Goal: Use online tool/utility: Utilize a website feature to perform a specific function

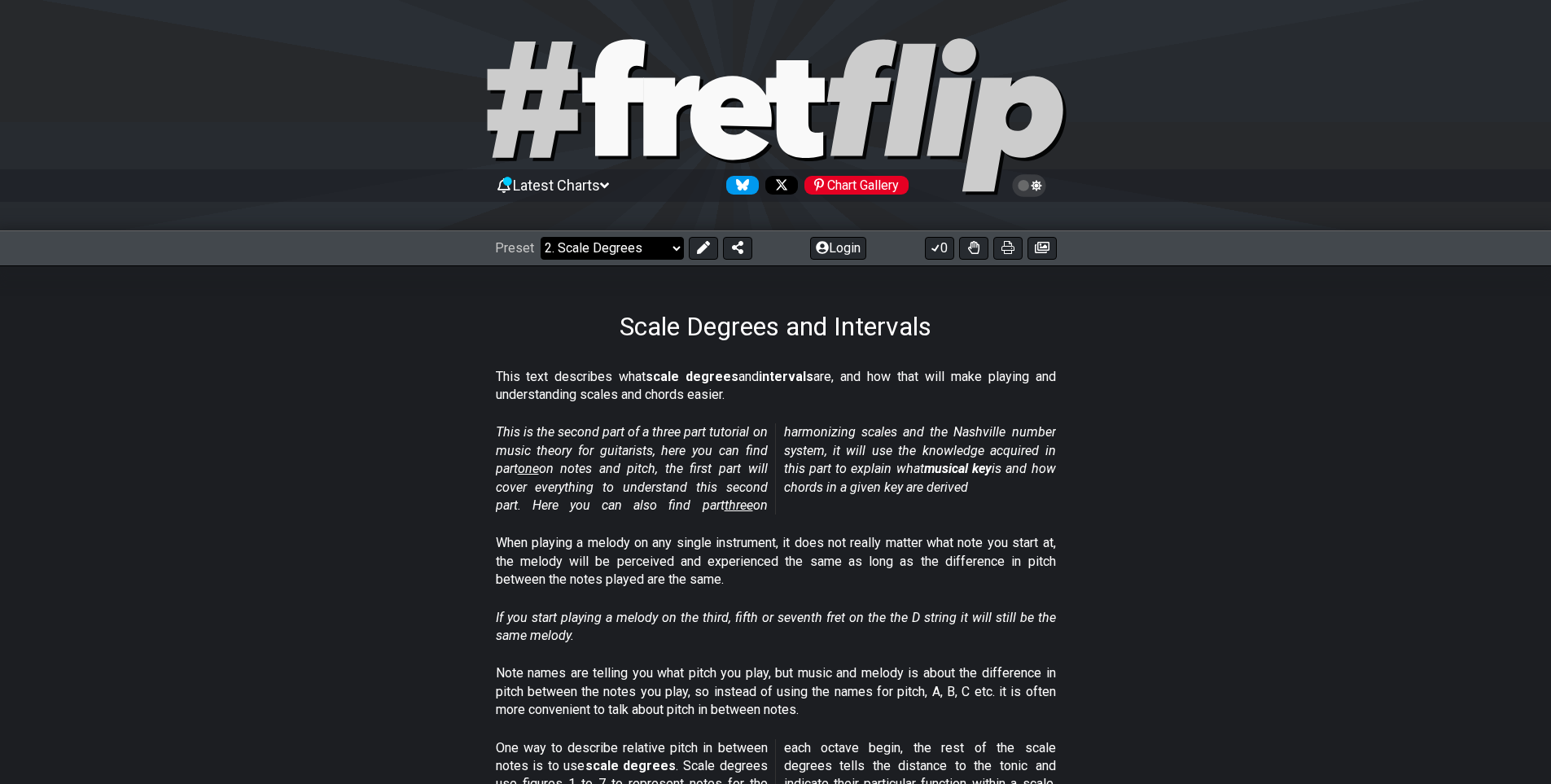
click at [657, 251] on select "Welcome to #fretflip! Initial Preset Custom Preset Minor Pentatonic Major Penta…" at bounding box center [611, 248] width 143 height 23
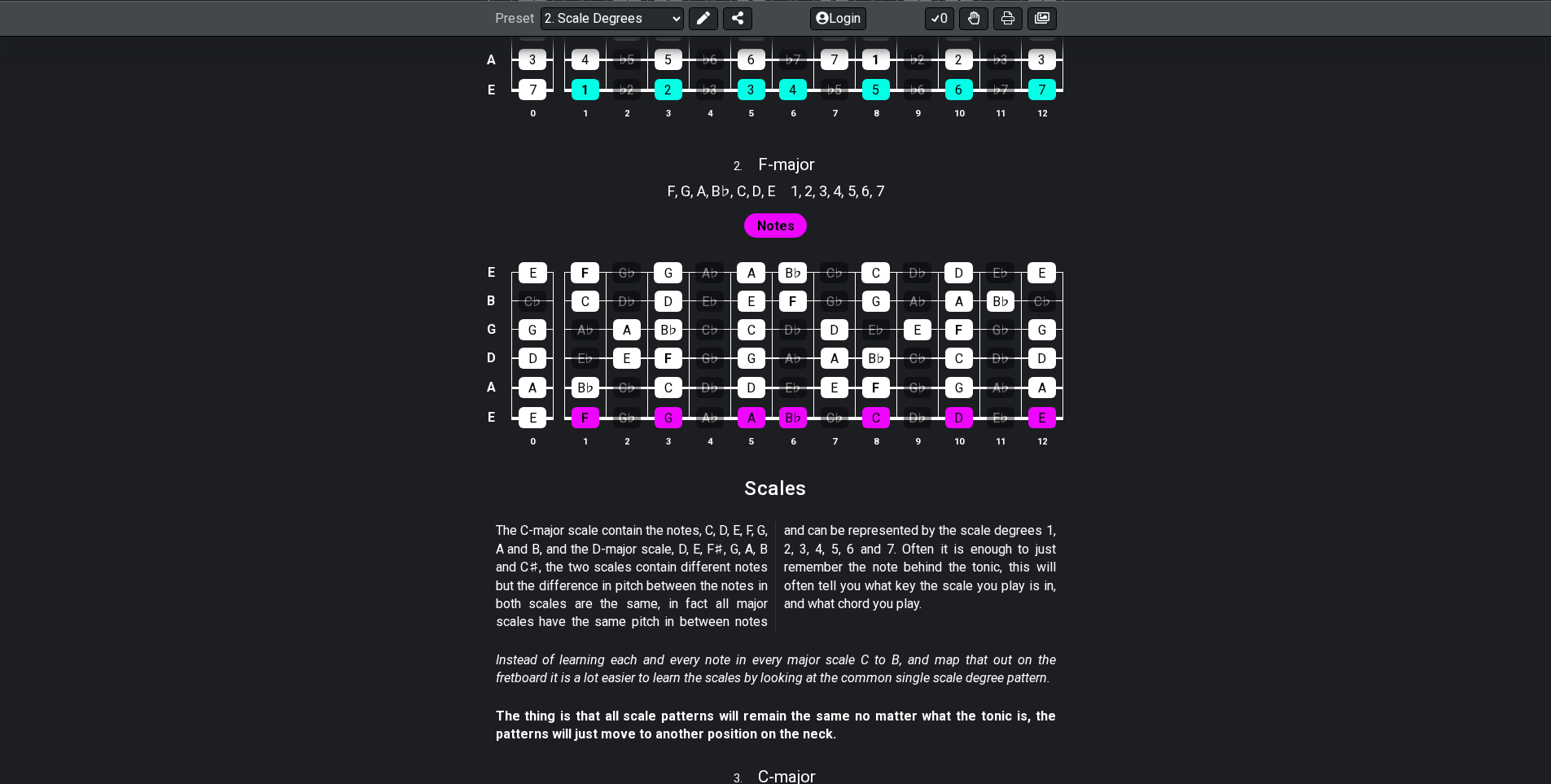
drag, startPoint x: 1251, startPoint y: 468, endPoint x: 1266, endPoint y: 584, distance: 117.0
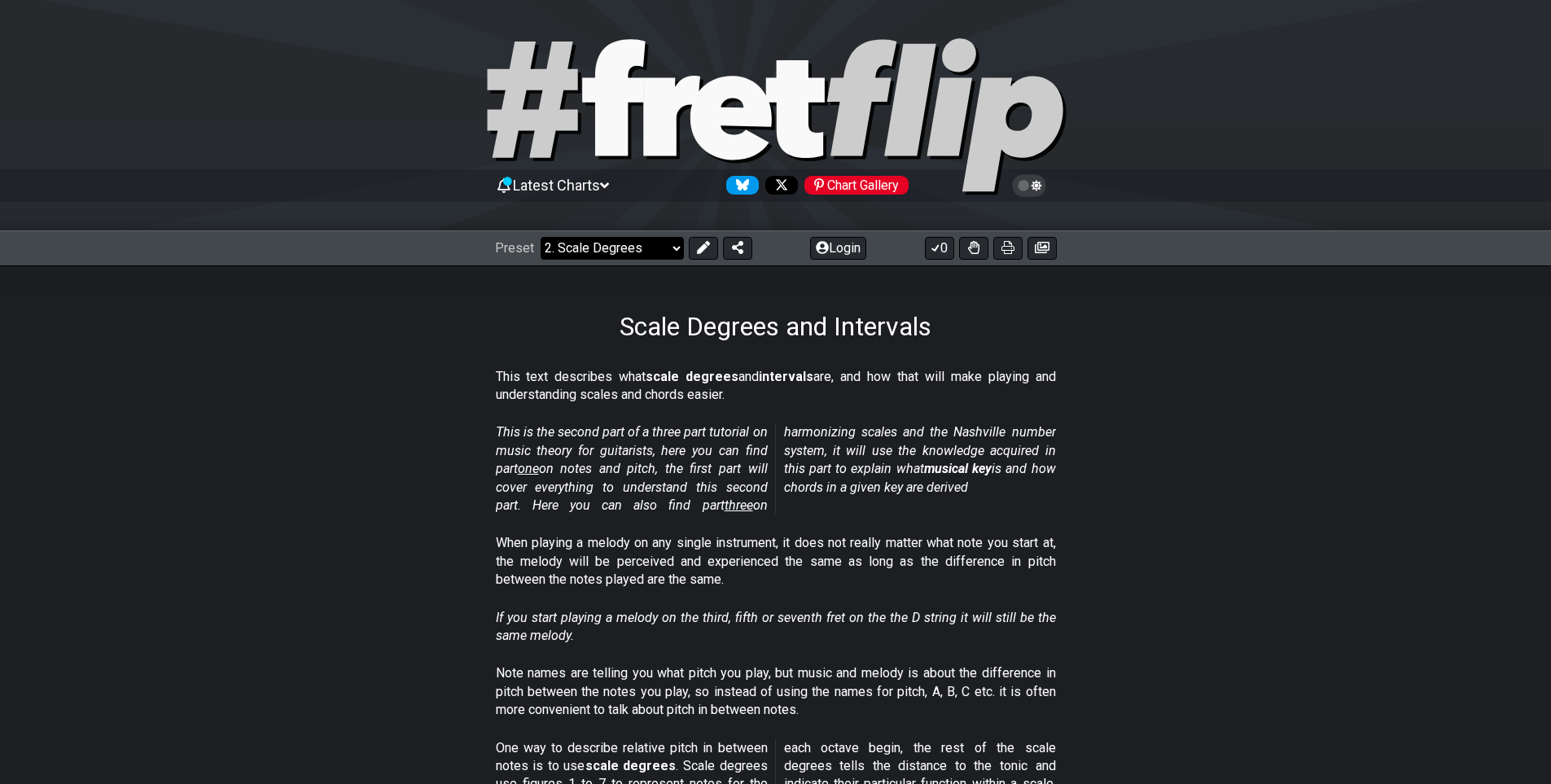
click at [578, 248] on select "Welcome to #fretflip! Initial Preset Custom Preset Minor Pentatonic Major Penta…" at bounding box center [611, 248] width 143 height 23
click at [540, 240] on select "Welcome to #fretflip! Initial Preset Custom Preset Minor Pentatonic Major Penta…" at bounding box center [611, 248] width 143 height 23
select select "/welcome"
select select "C"
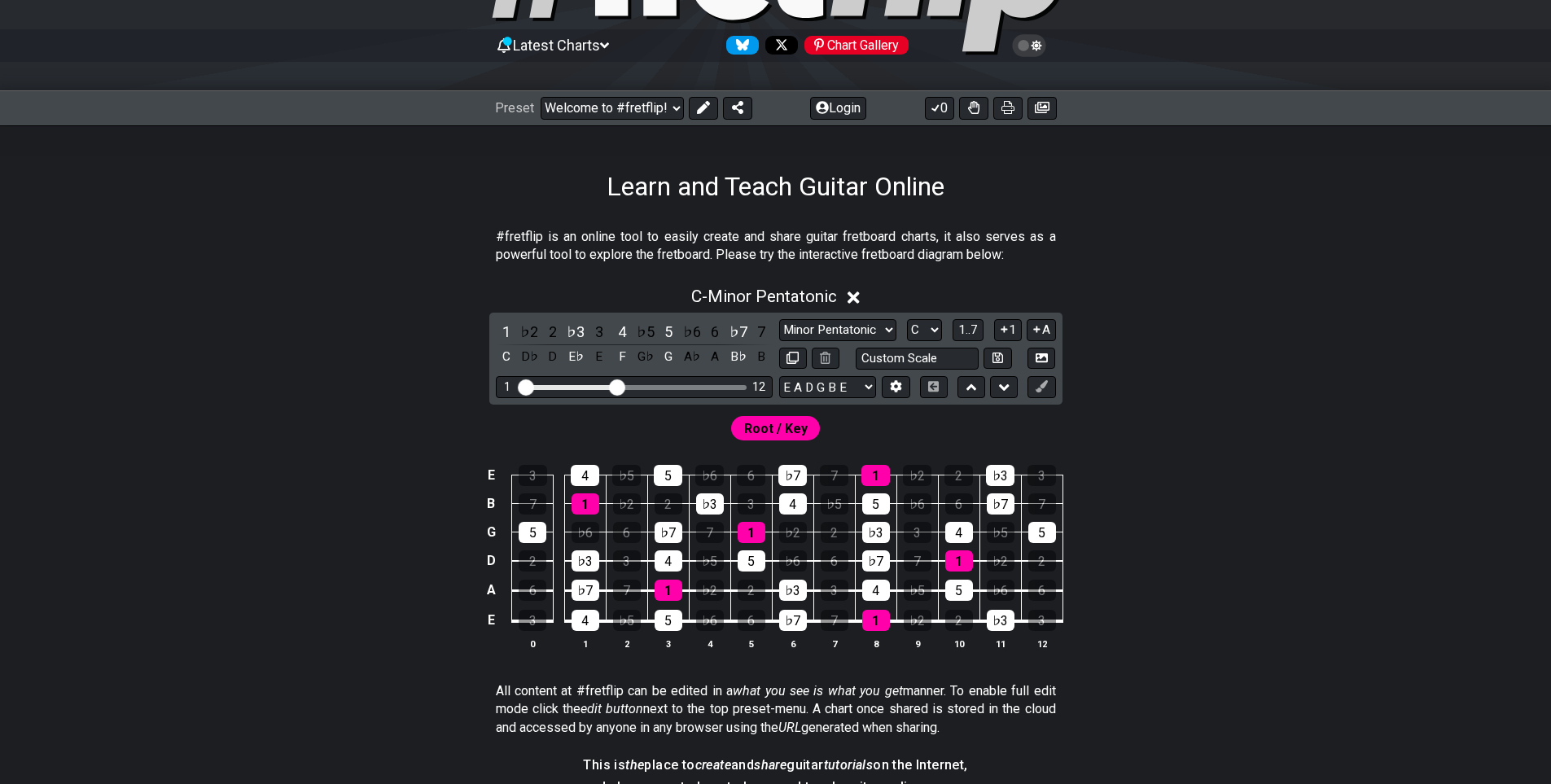
scroll to position [163, 0]
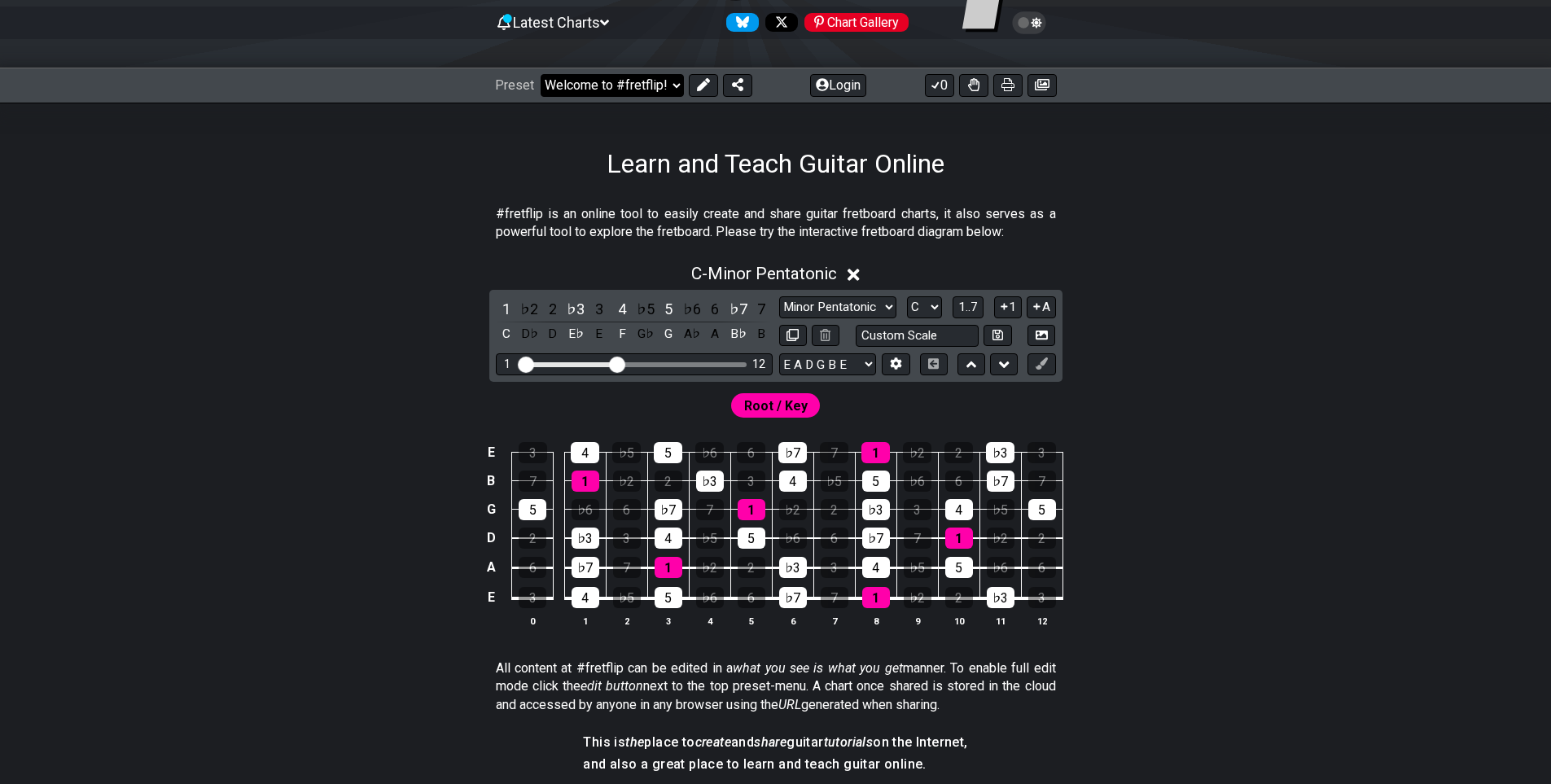
click at [644, 96] on select "Welcome to #fretflip! Initial Preset Custom Preset Minor Pentatonic Major Penta…" at bounding box center [611, 85] width 143 height 23
click at [1155, 219] on section "#fretflip is an online tool to easily create and share guitar fretboard charts,…" at bounding box center [776, 226] width 1270 height 56
click at [831, 96] on button "Login" at bounding box center [837, 85] width 56 height 23
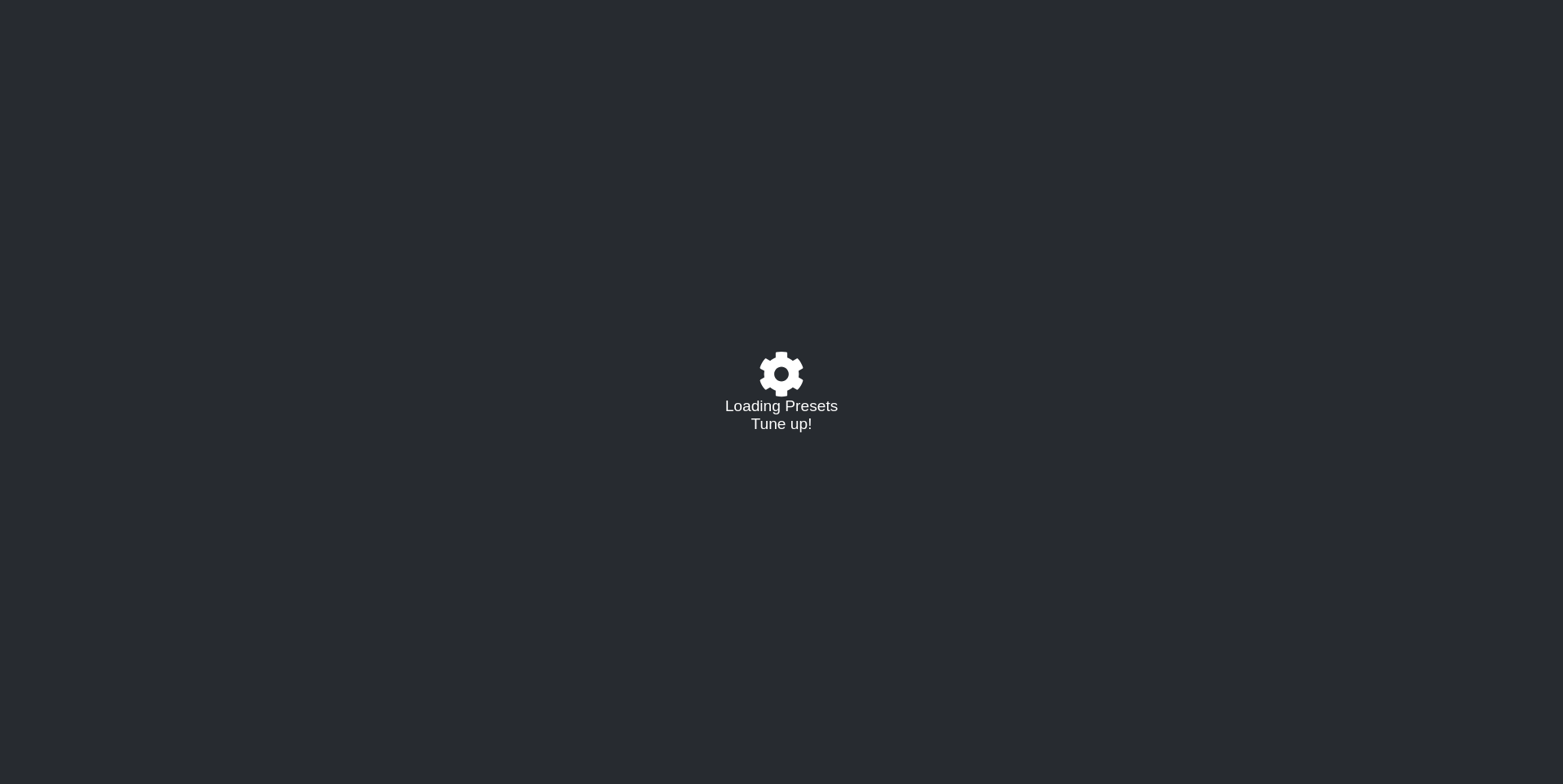
select select "C"
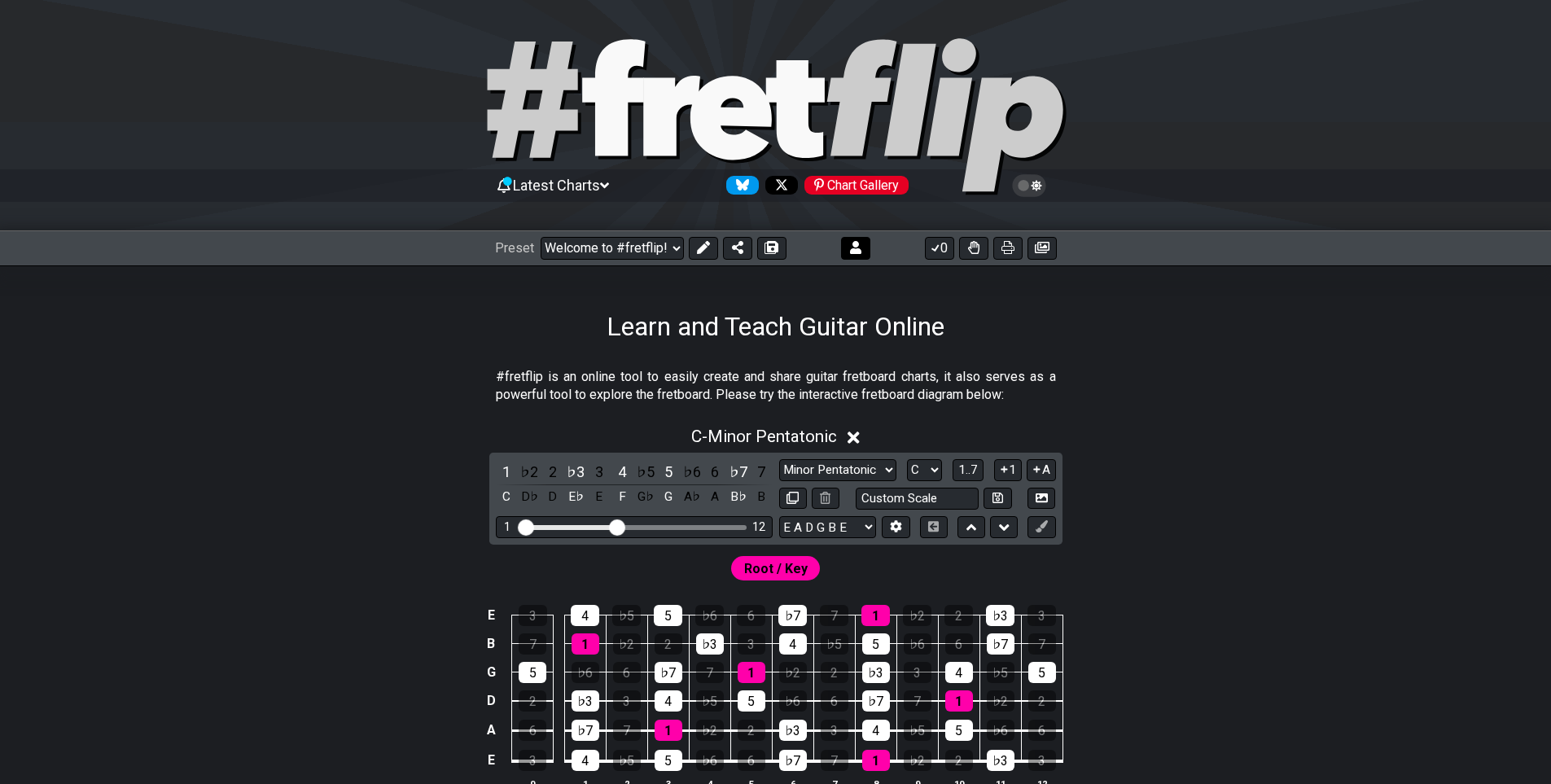
click at [849, 253] on button at bounding box center [855, 248] width 29 height 23
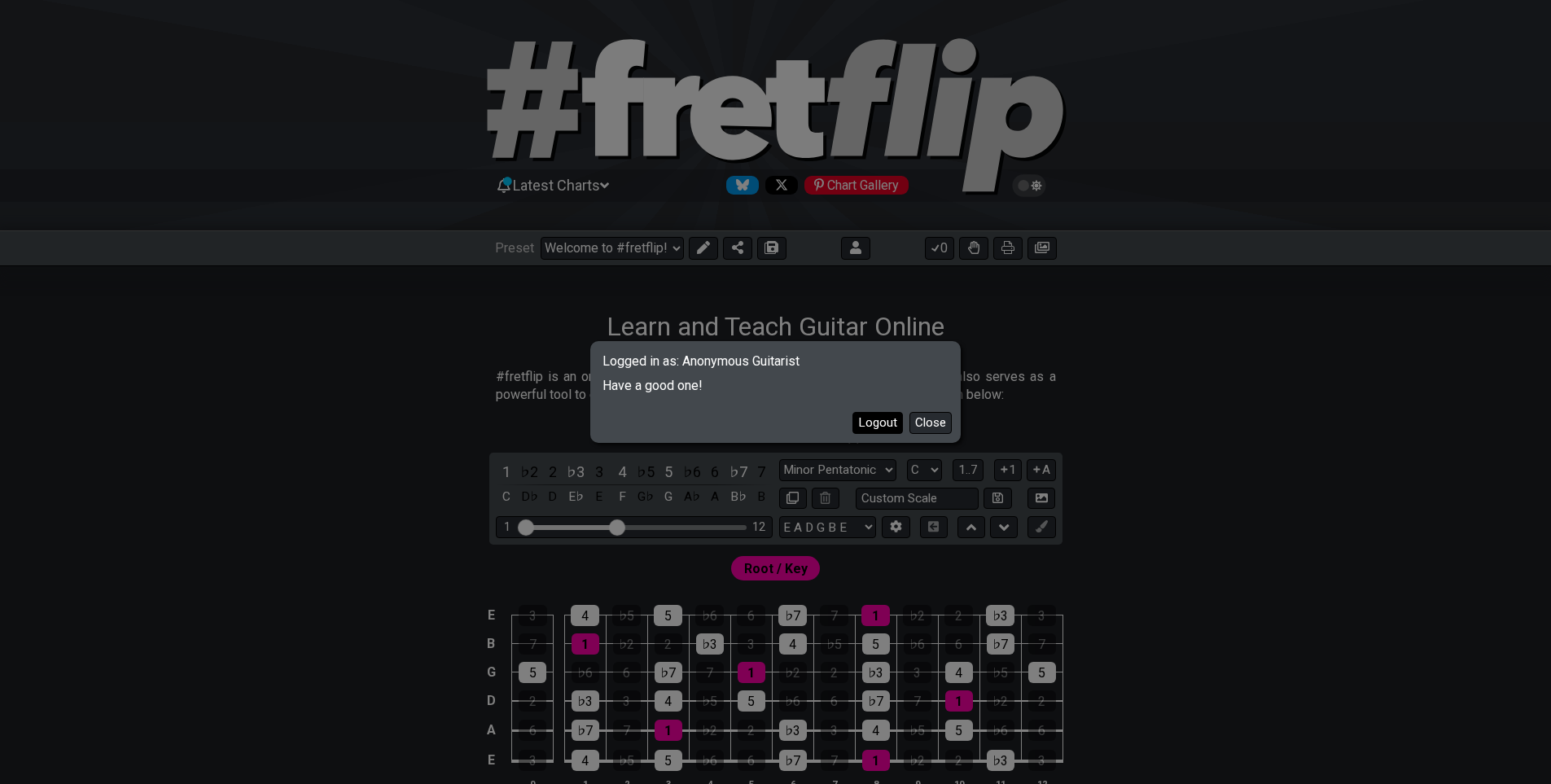
click at [887, 418] on button "Logout" at bounding box center [877, 422] width 50 height 22
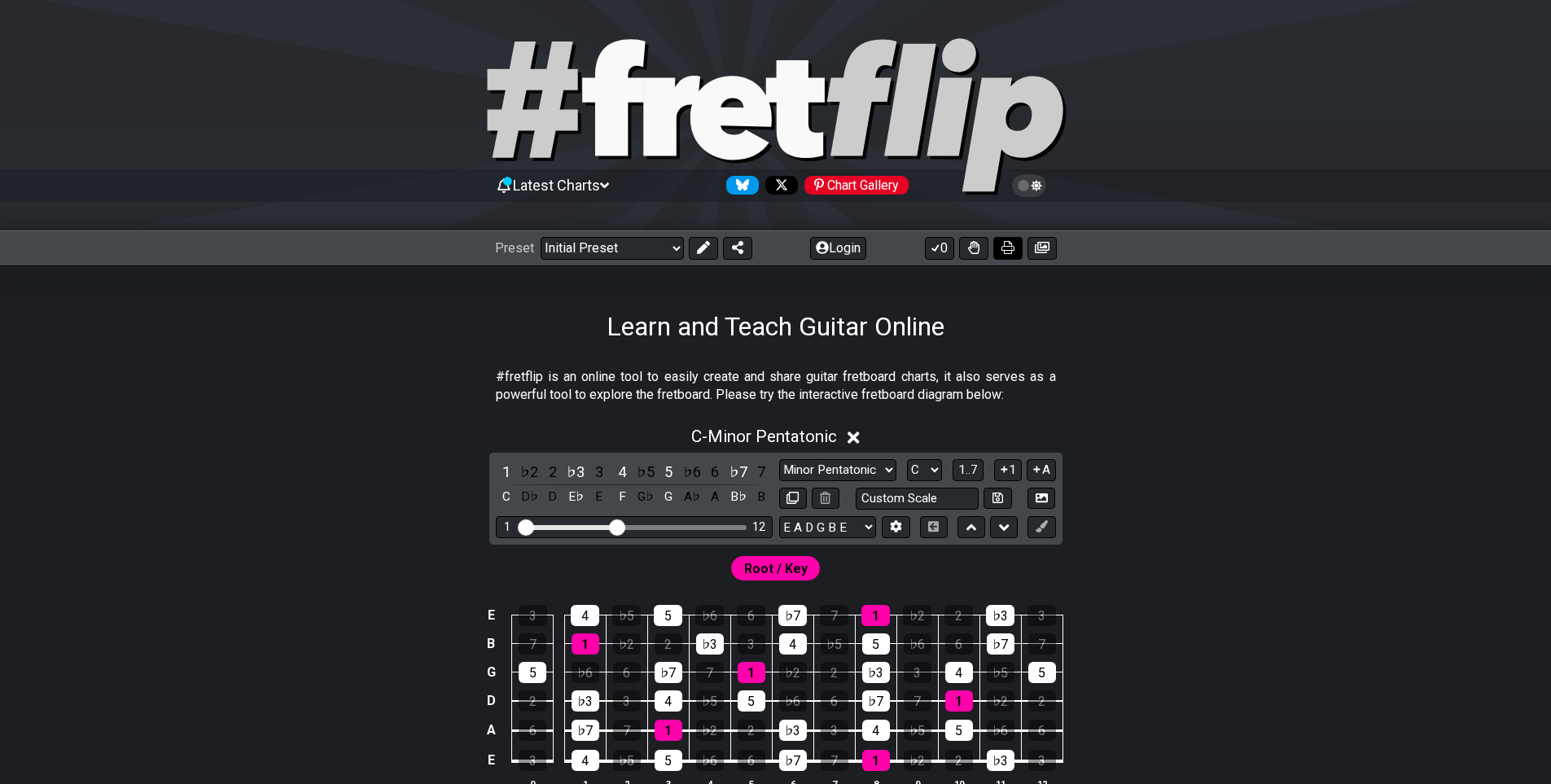
click at [1008, 259] on button at bounding box center [1008, 248] width 29 height 23
click at [678, 253] on select "Welcome to #fretflip! Initial Preset Custom Preset Minor Pentatonic Major Penta…" at bounding box center [611, 248] width 143 height 23
click at [540, 240] on select "Welcome to #fretflip! Initial Preset Custom Preset Minor Pentatonic Major Penta…" at bounding box center [611, 248] width 143 height 23
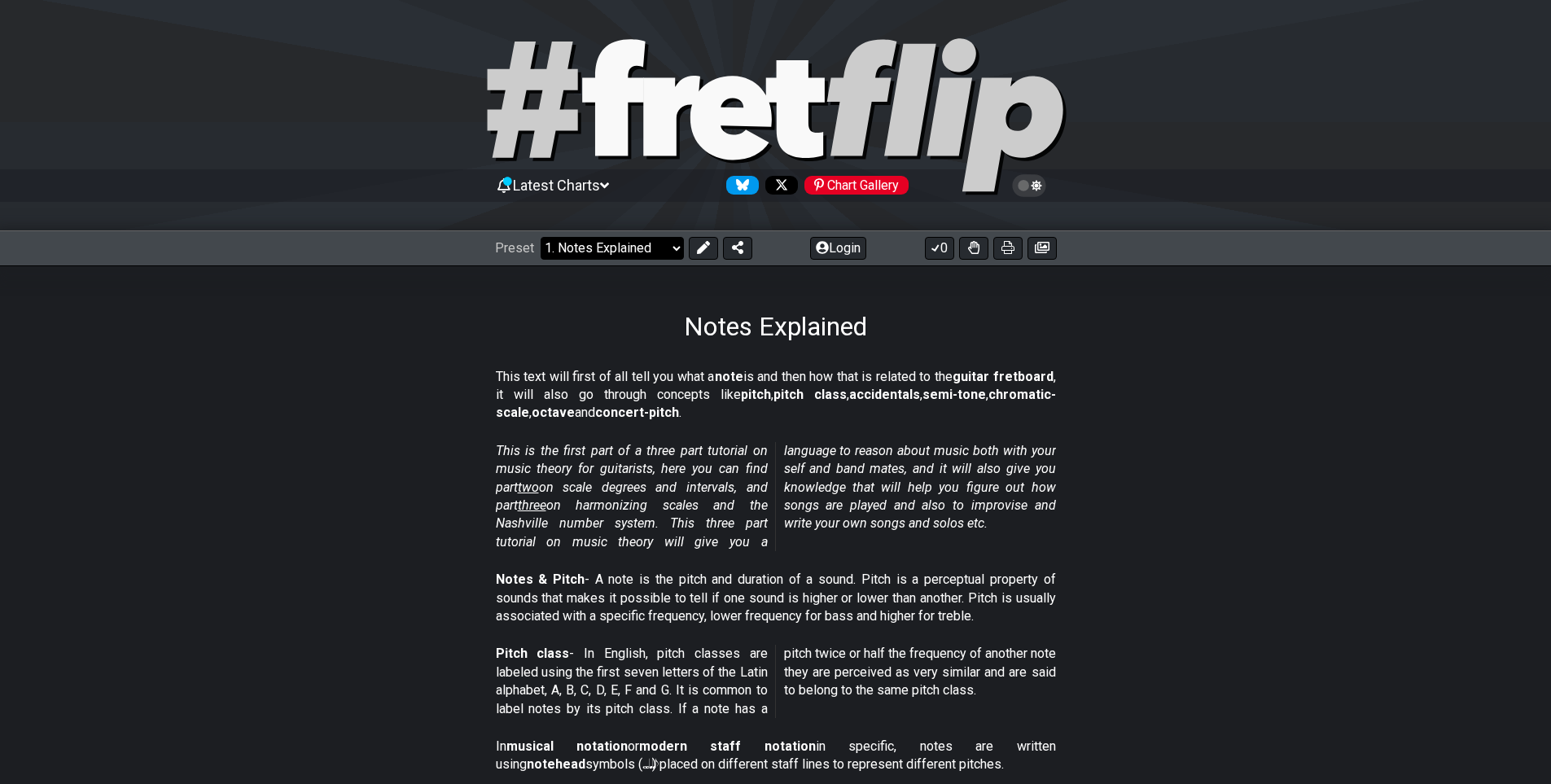
click at [684, 253] on select "Welcome to #fretflip! Initial Preset Custom Preset Minor Pentatonic Major Penta…" at bounding box center [611, 248] width 143 height 23
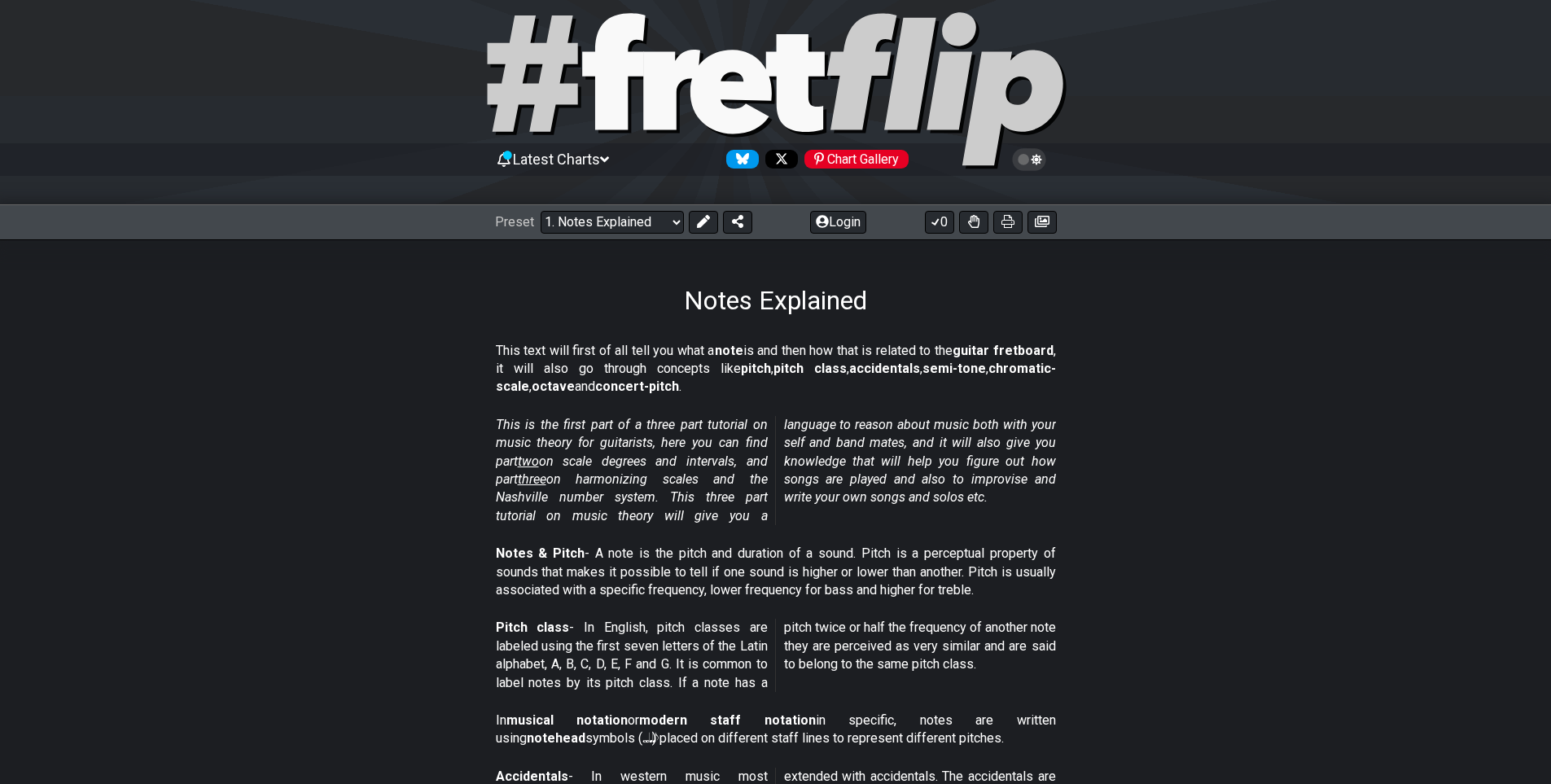
scroll to position [81, 0]
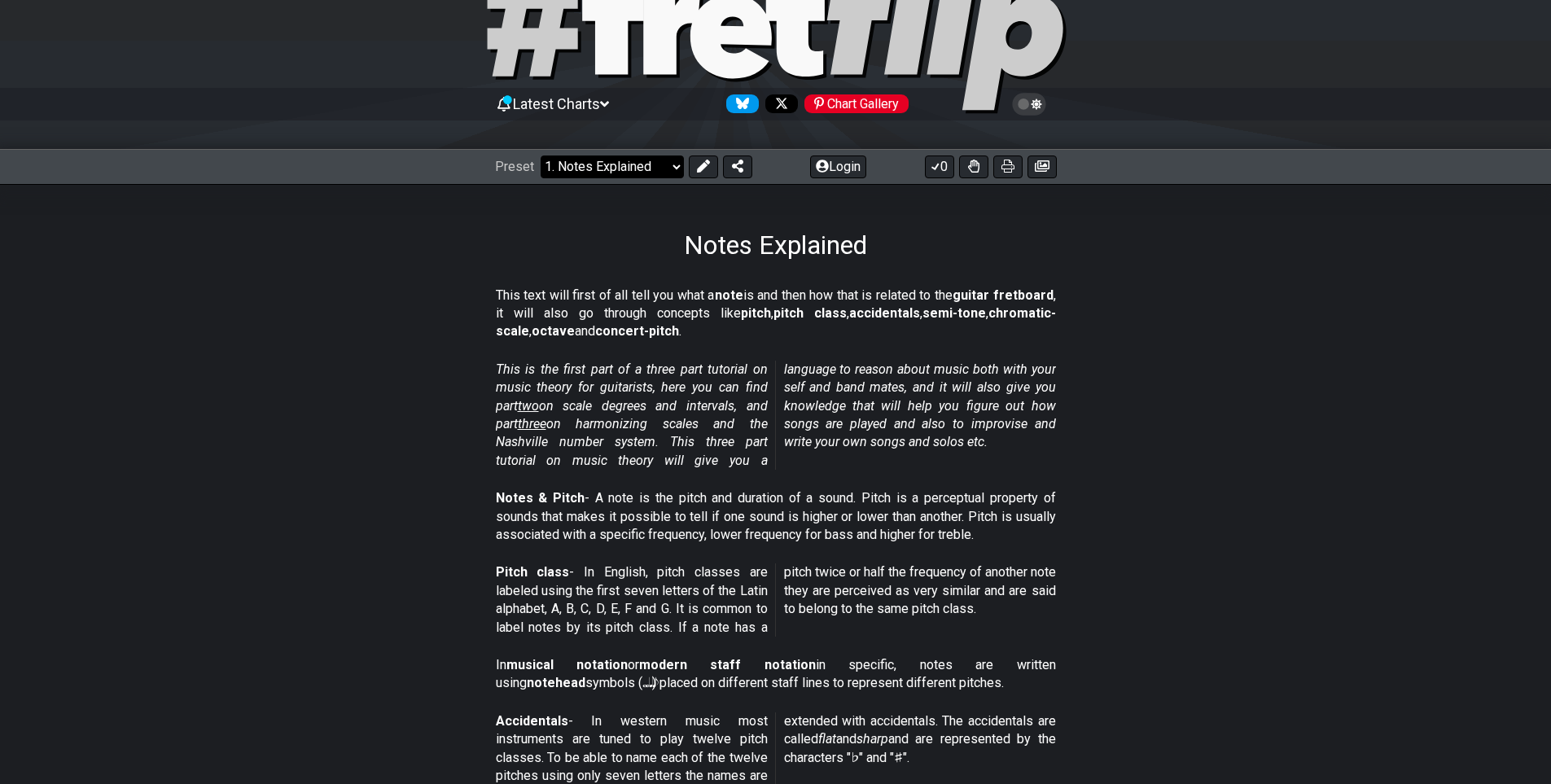
click at [648, 166] on select "Welcome to #fretflip! Initial Preset Custom Preset Minor Pentatonic Major Penta…" at bounding box center [611, 166] width 143 height 23
click at [540, 159] on select "Welcome to #fretflip! Initial Preset Custom Preset Minor Pentatonic Major Penta…" at bounding box center [611, 166] width 143 height 23
select select "/welcome"
select select "C"
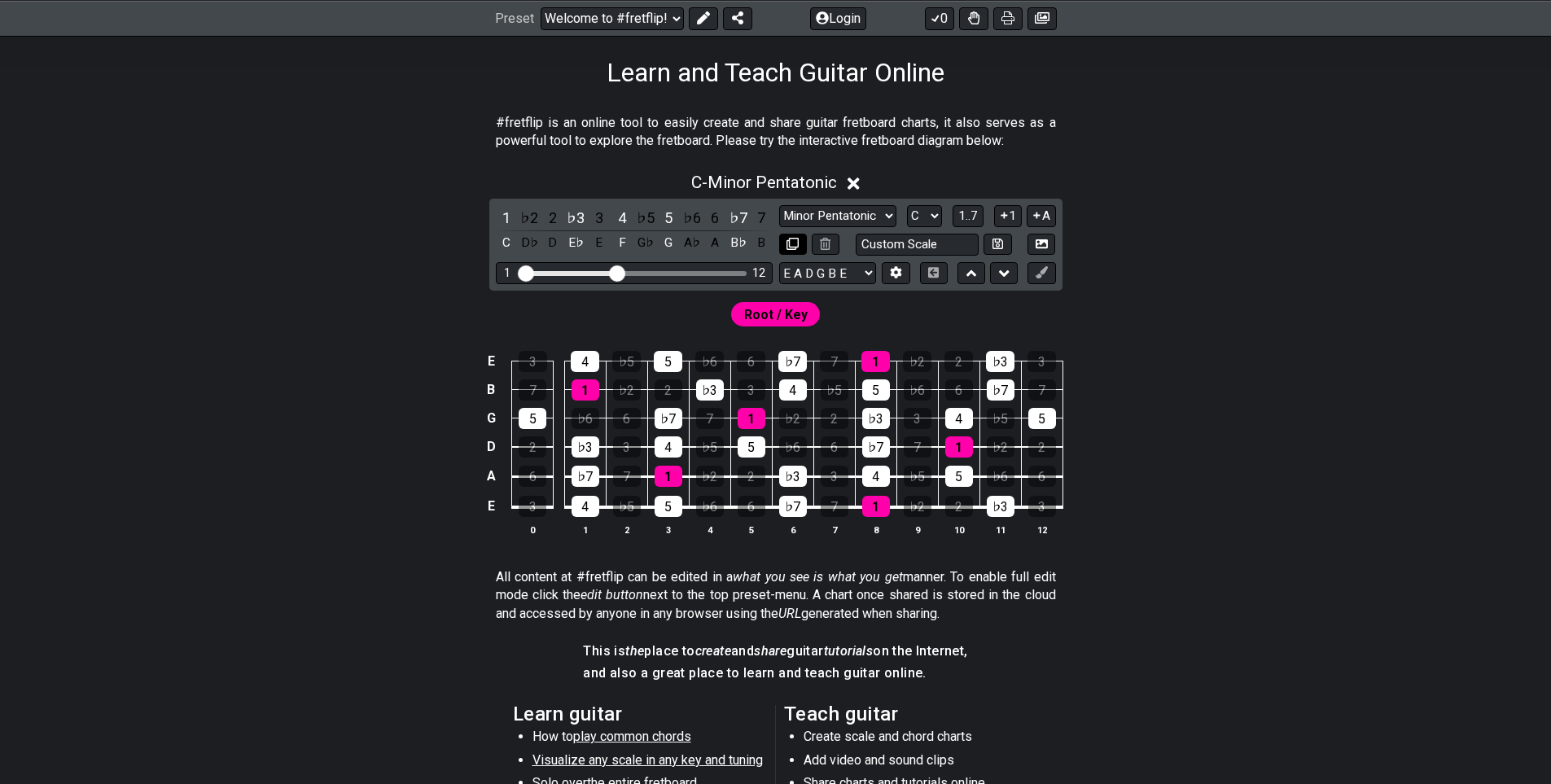
scroll to position [244, 0]
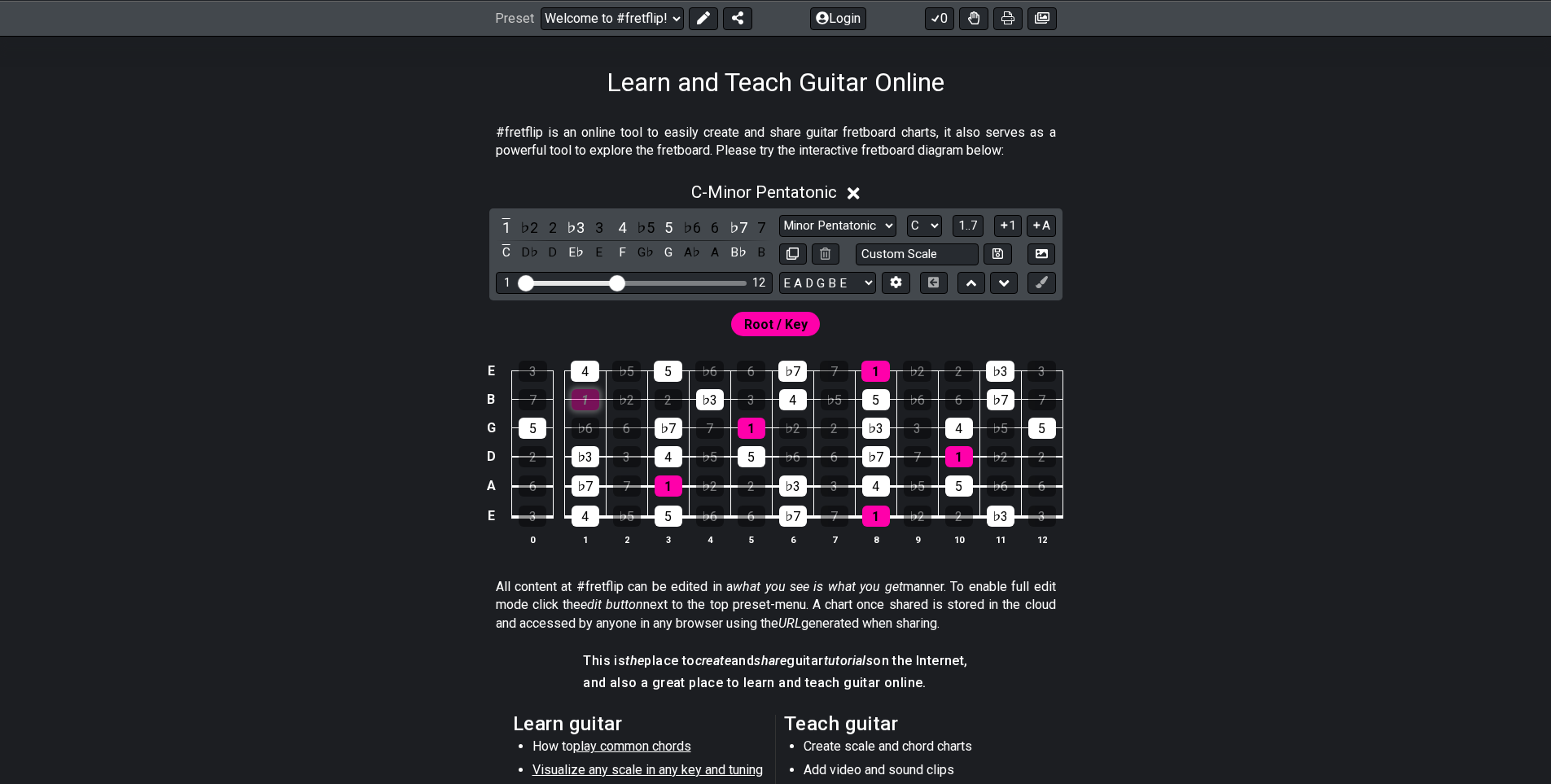
click at [574, 410] on div "1" at bounding box center [585, 399] width 27 height 21
click at [587, 410] on div "1" at bounding box center [585, 399] width 27 height 21
click at [573, 410] on div "1" at bounding box center [585, 399] width 27 height 21
click at [571, 382] on div "4" at bounding box center [585, 371] width 28 height 21
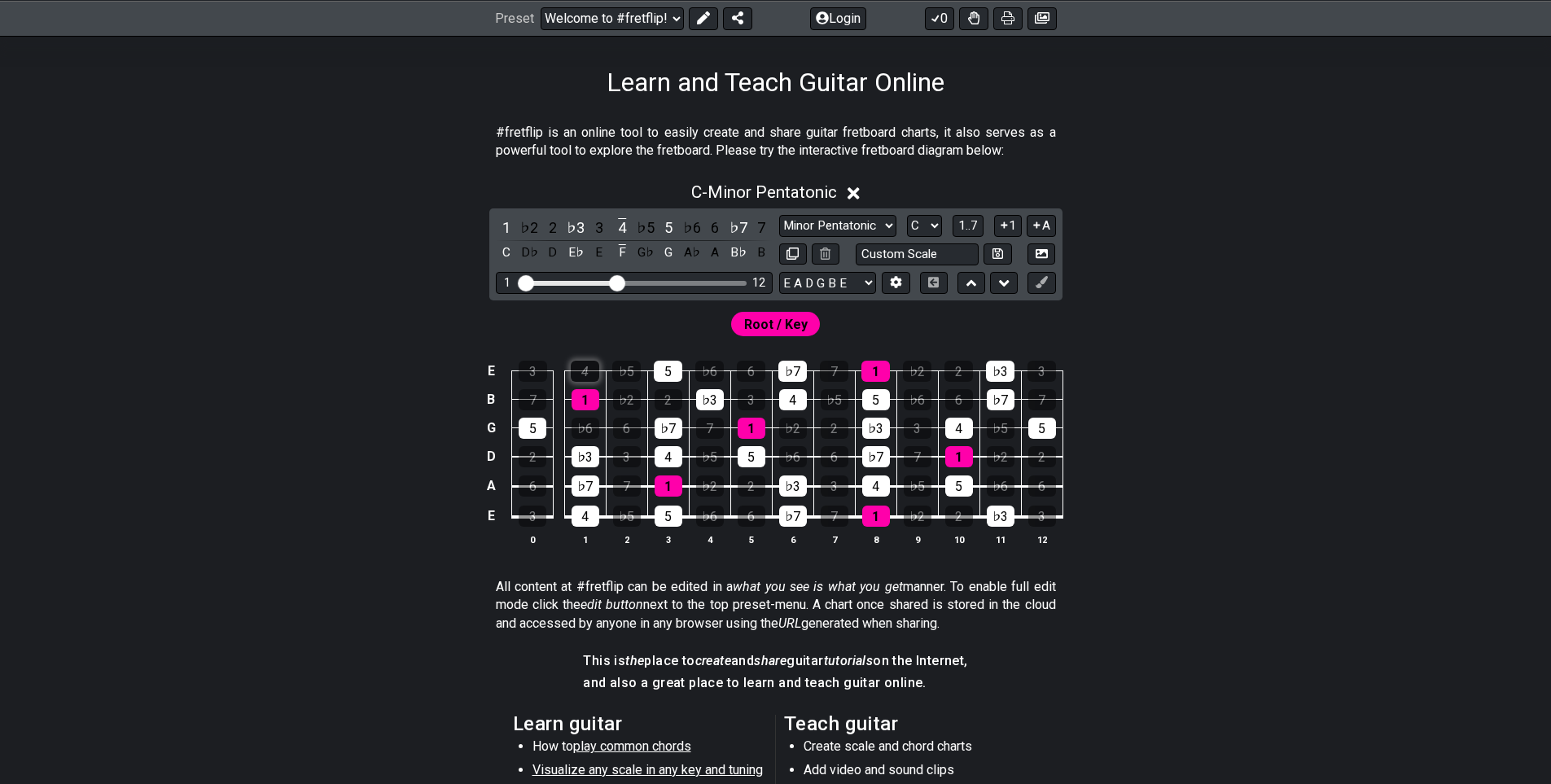
click at [571, 382] on div "4" at bounding box center [585, 371] width 28 height 21
click at [630, 23] on select "Welcome to #fretflip! Initial Preset Custom Preset Minor Pentatonic Major Penta…" at bounding box center [611, 18] width 143 height 23
click at [540, 7] on select "Welcome to #fretflip! Initial Preset Custom Preset Minor Pentatonic Major Penta…" at bounding box center [611, 18] width 143 height 23
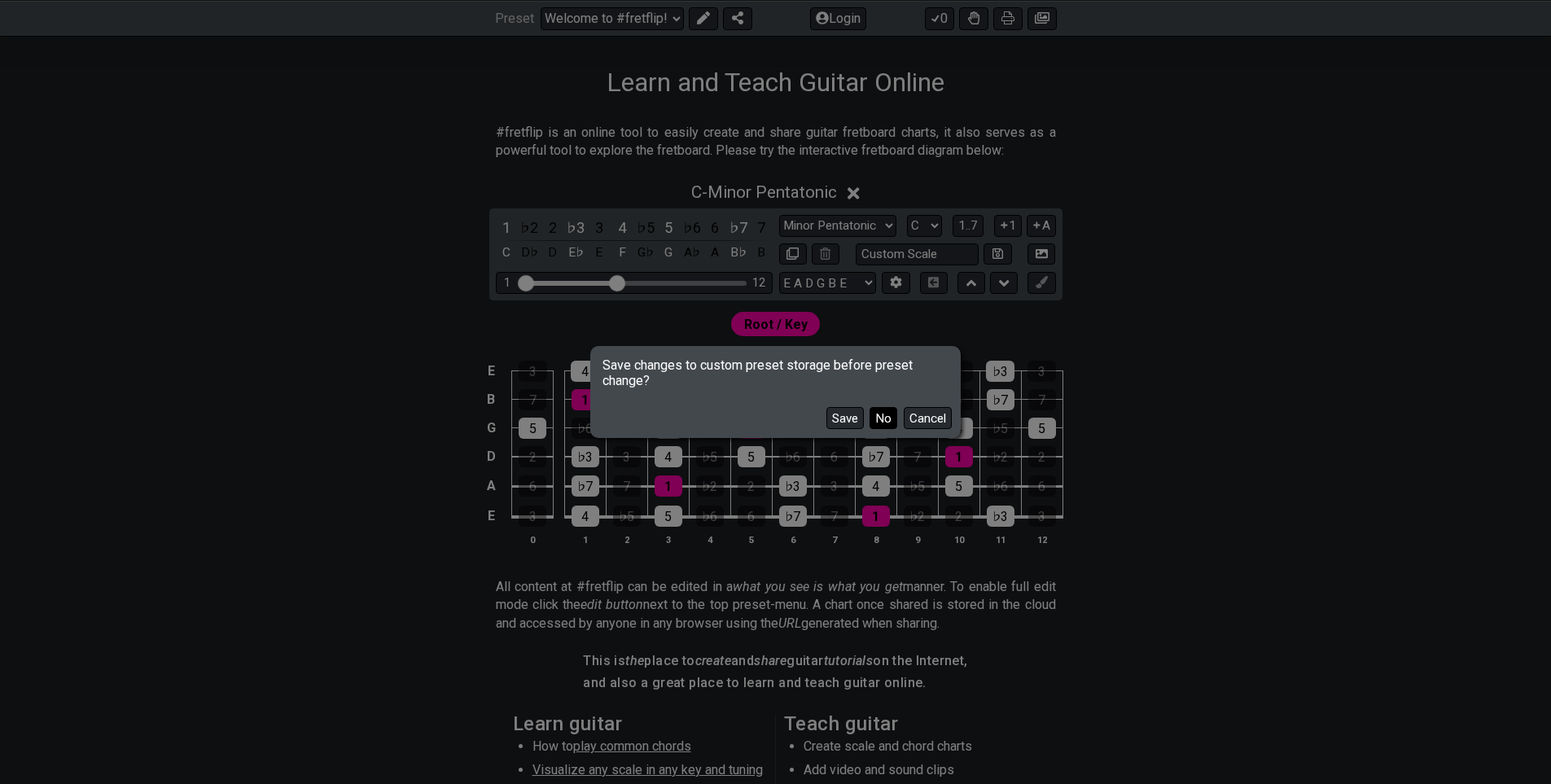
click at [890, 428] on button "No" at bounding box center [883, 417] width 27 height 22
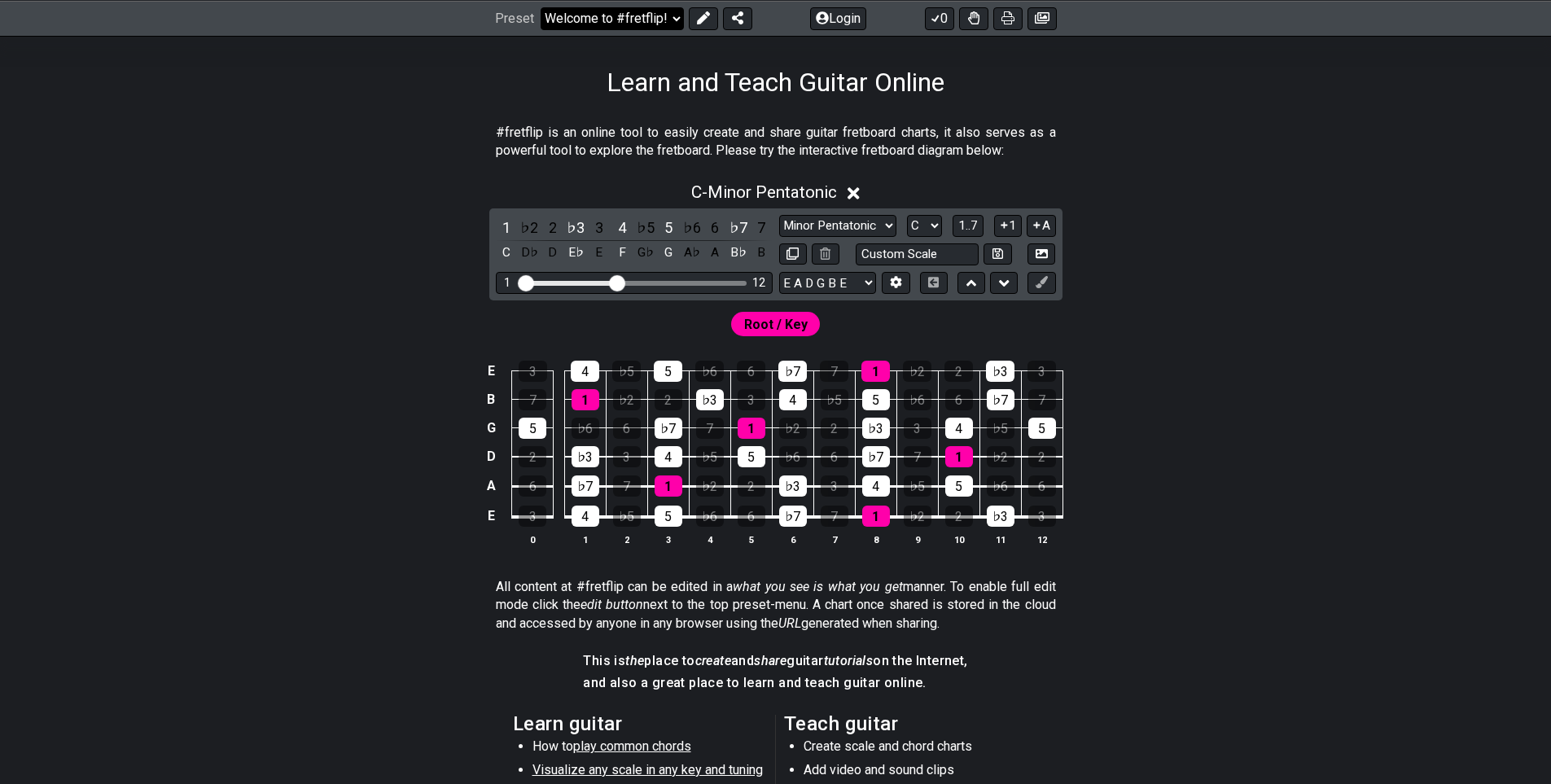
click at [607, 10] on select "Welcome to #fretflip! Initial Preset Custom Preset Minor Pentatonic Major Penta…" at bounding box center [611, 18] width 143 height 23
click at [540, 7] on select "Welcome to #fretflip! Initial Preset Custom Preset Minor Pentatonic Major Penta…" at bounding box center [611, 18] width 143 height 23
click at [609, 9] on select "Welcome to #fretflip! Initial Preset Custom Preset Minor Pentatonic Major Penta…" at bounding box center [611, 18] width 143 height 23
click at [540, 7] on select "Welcome to #fretflip! Initial Preset Custom Preset Minor Pentatonic Major Penta…" at bounding box center [611, 18] width 143 height 23
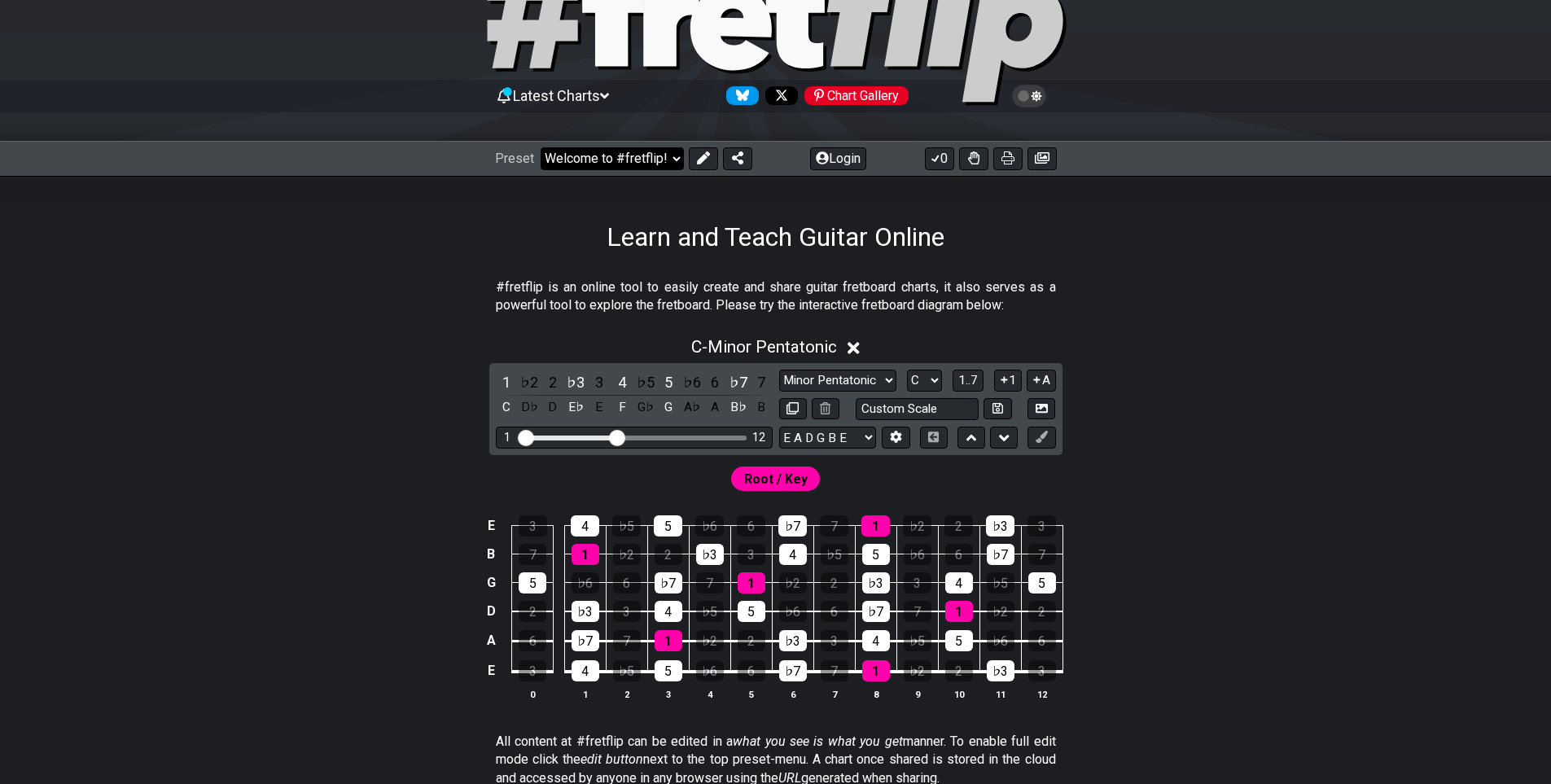
scroll to position [0, 0]
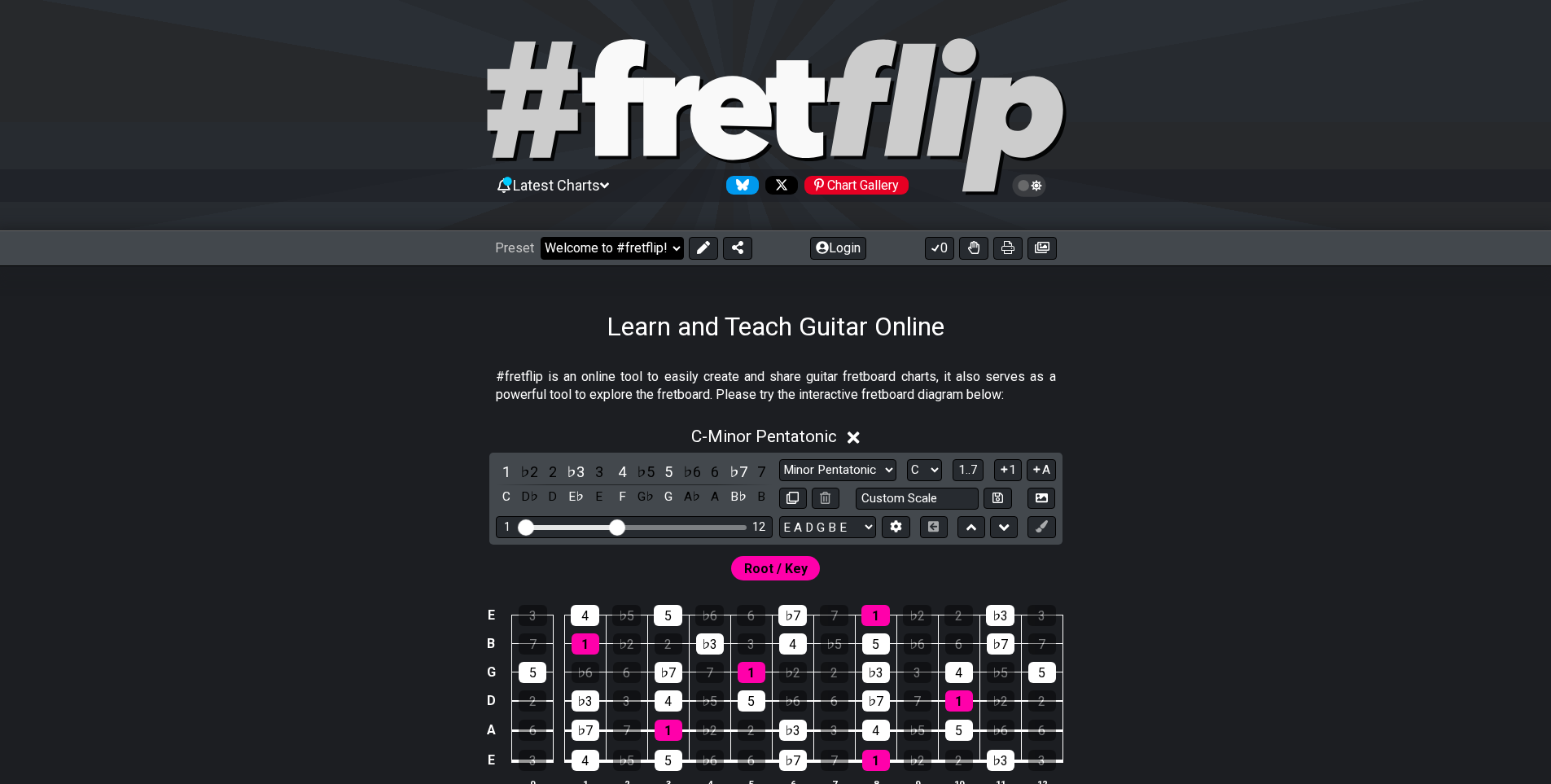
click at [630, 253] on select "Welcome to #fretflip! Initial Preset Custom Preset Minor Pentatonic Major Penta…" at bounding box center [611, 248] width 143 height 23
click at [540, 240] on select "Welcome to #fretflip! Initial Preset Custom Preset Minor Pentatonic Major Penta…" at bounding box center [611, 248] width 143 height 23
click at [788, 580] on span "Root / Key" at bounding box center [775, 568] width 63 height 24
click at [580, 654] on div "1" at bounding box center [585, 643] width 27 height 21
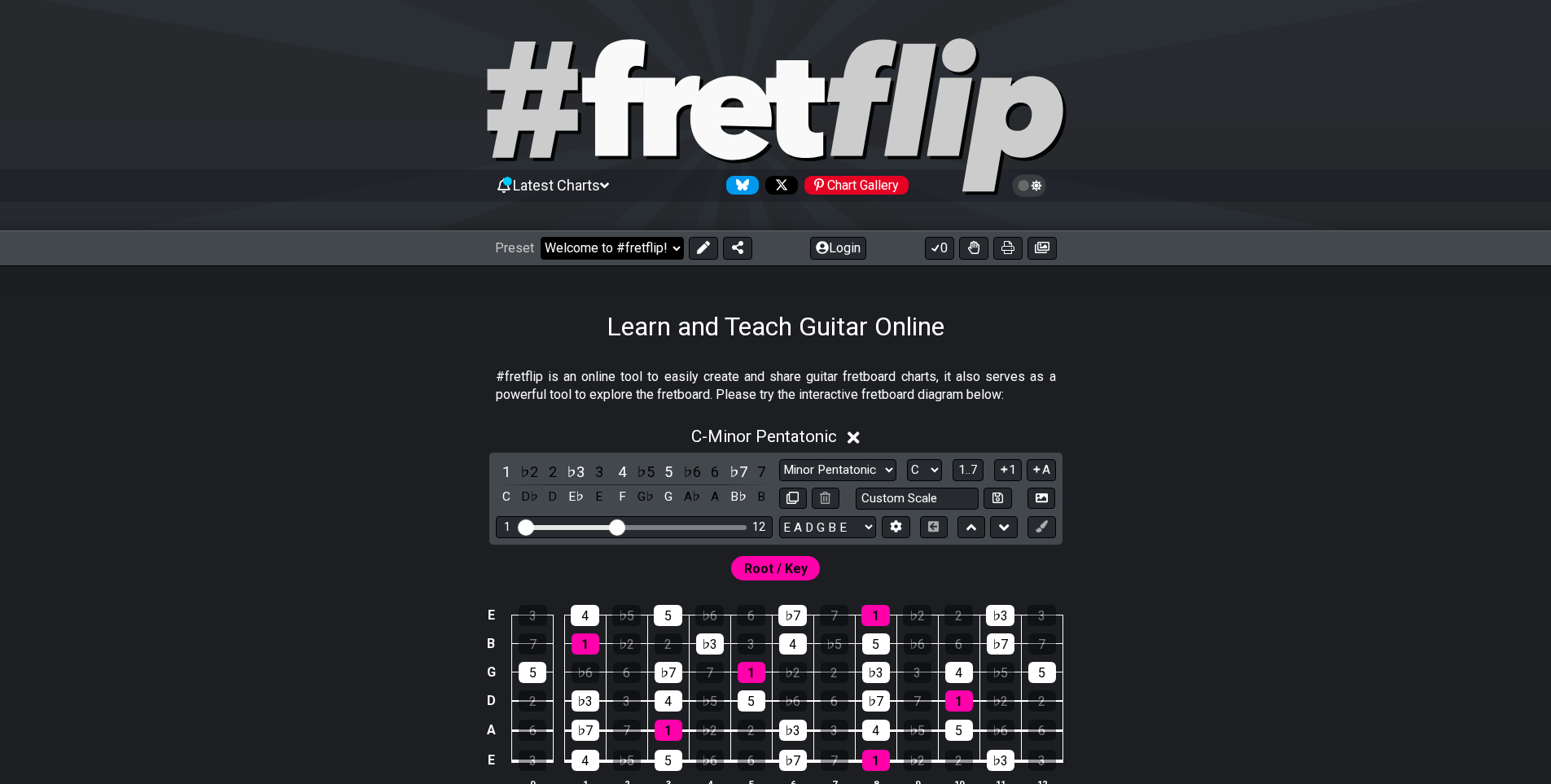
click at [631, 244] on select "Welcome to #fretflip! Initial Preset Custom Preset Minor Pentatonic Major Penta…" at bounding box center [611, 248] width 143 height 23
click at [540, 240] on select "Welcome to #fretflip! Initial Preset Custom Preset Minor Pentatonic Major Penta…" at bounding box center [611, 248] width 143 height 23
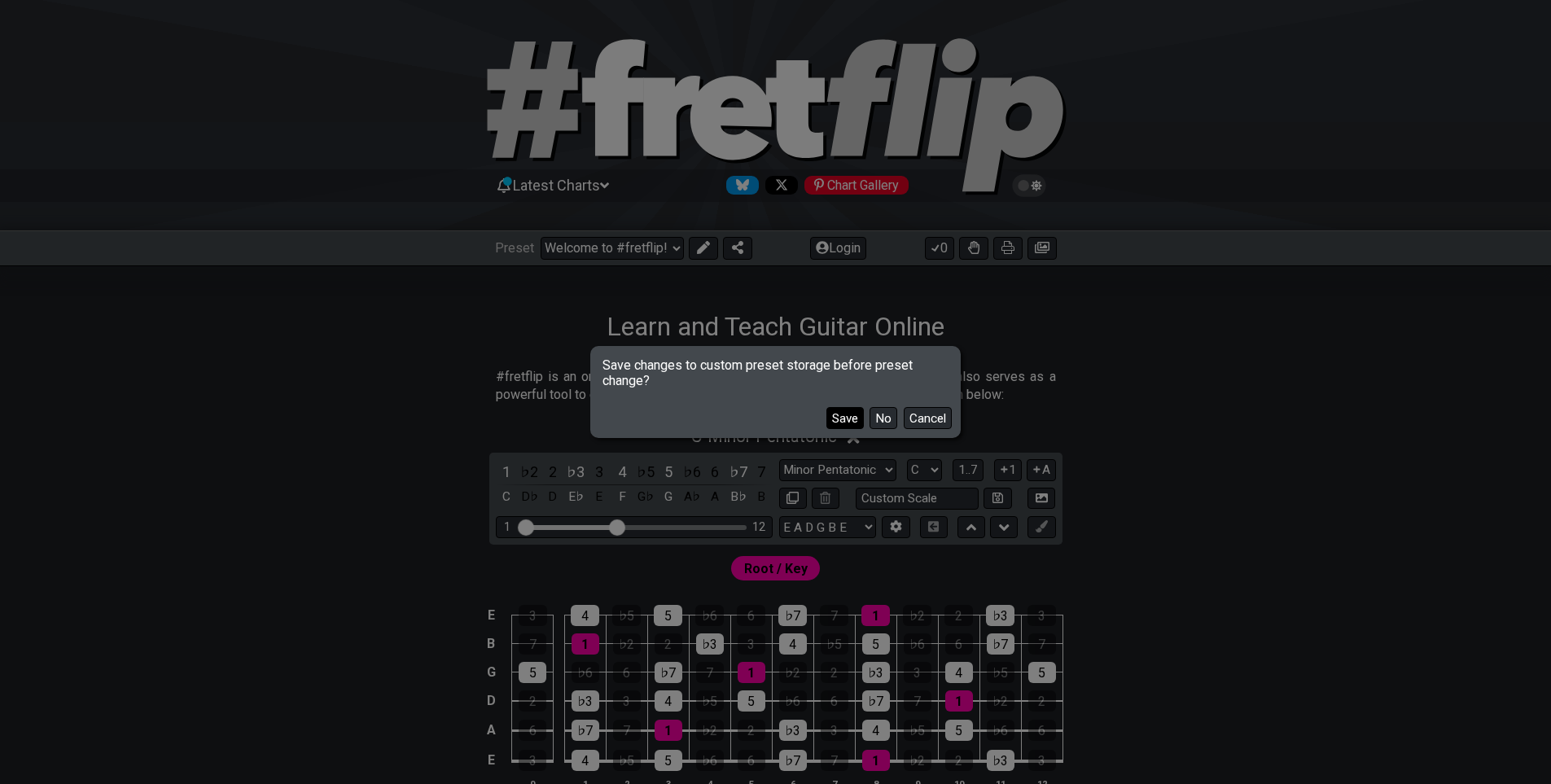
click at [855, 423] on button "Save" at bounding box center [845, 417] width 38 height 22
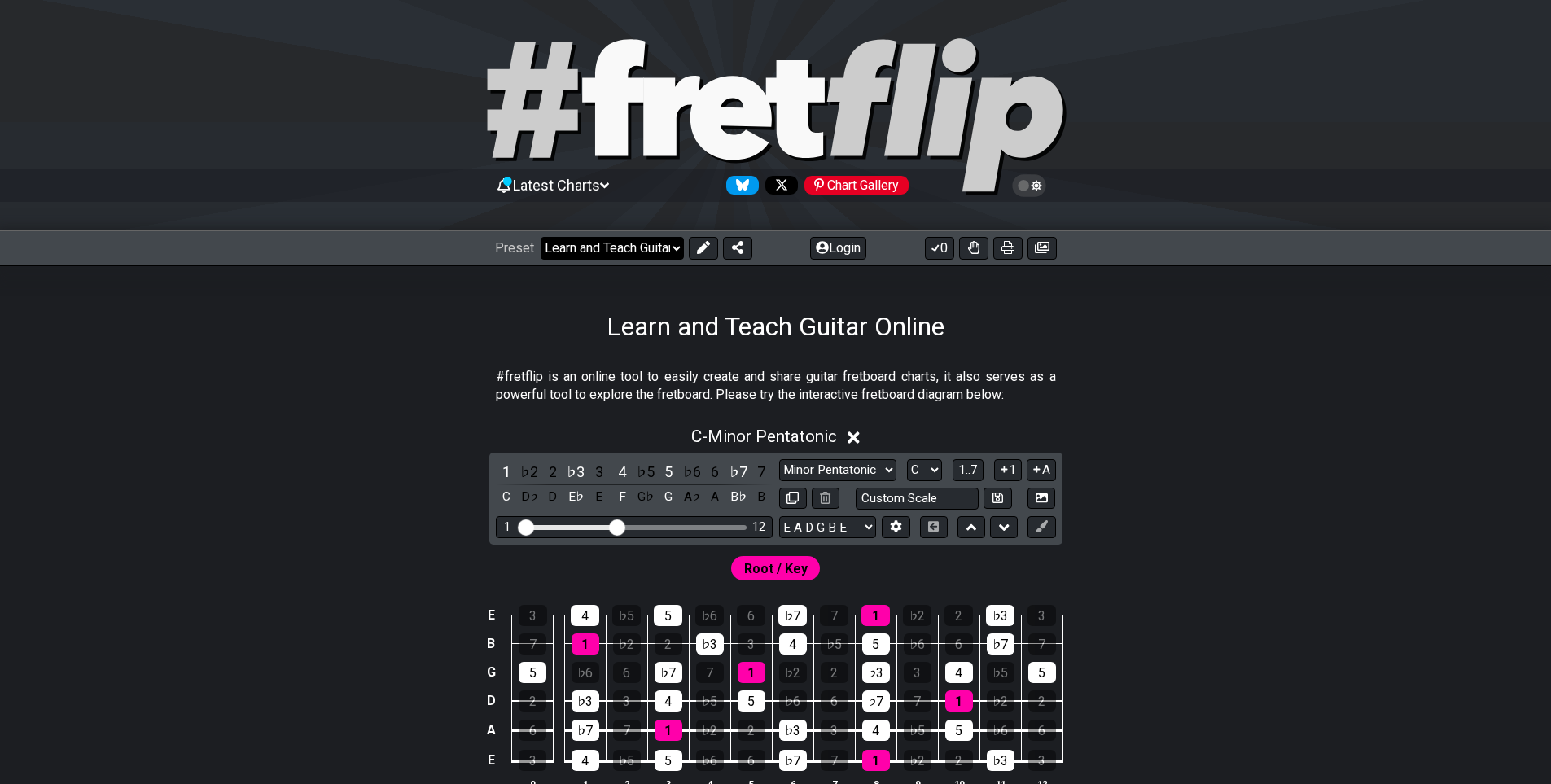
click at [597, 253] on select "Welcome to #fretflip! Initial Preset Learn and Teach Guitar Online Minor Pentat…" at bounding box center [611, 248] width 143 height 23
click at [540, 240] on select "Welcome to #fretflip! Initial Preset Learn and Teach Guitar Online Minor Pentat…" at bounding box center [611, 248] width 143 height 23
click at [639, 259] on select "Welcome to #fretflip! Initial Preset Learn and Teach Guitar Online Minor Pentat…" at bounding box center [611, 248] width 143 height 23
click at [540, 240] on select "Welcome to #fretflip! Initial Preset Learn and Teach Guitar Online Minor Pentat…" at bounding box center [611, 248] width 143 height 23
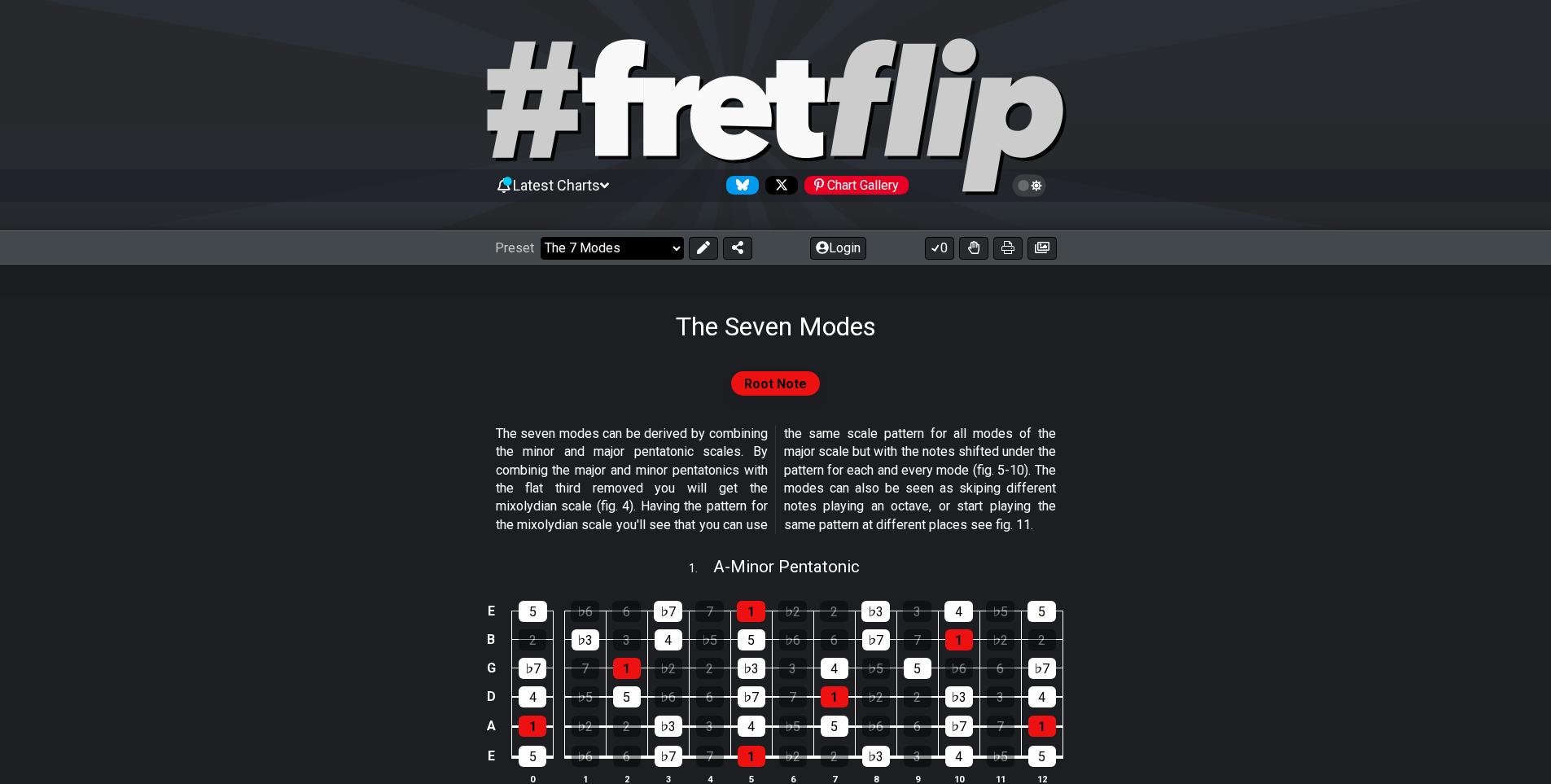
click at [603, 256] on select "Welcome to #fretflip! Initial Preset Learn and Teach Guitar Online Minor Pentat…" at bounding box center [611, 248] width 143 height 23
click at [540, 240] on select "Welcome to #fretflip! Initial Preset Learn and Teach Guitar Online Minor Pentat…" at bounding box center [611, 248] width 143 height 23
select select "/user-defined"
select select "C"
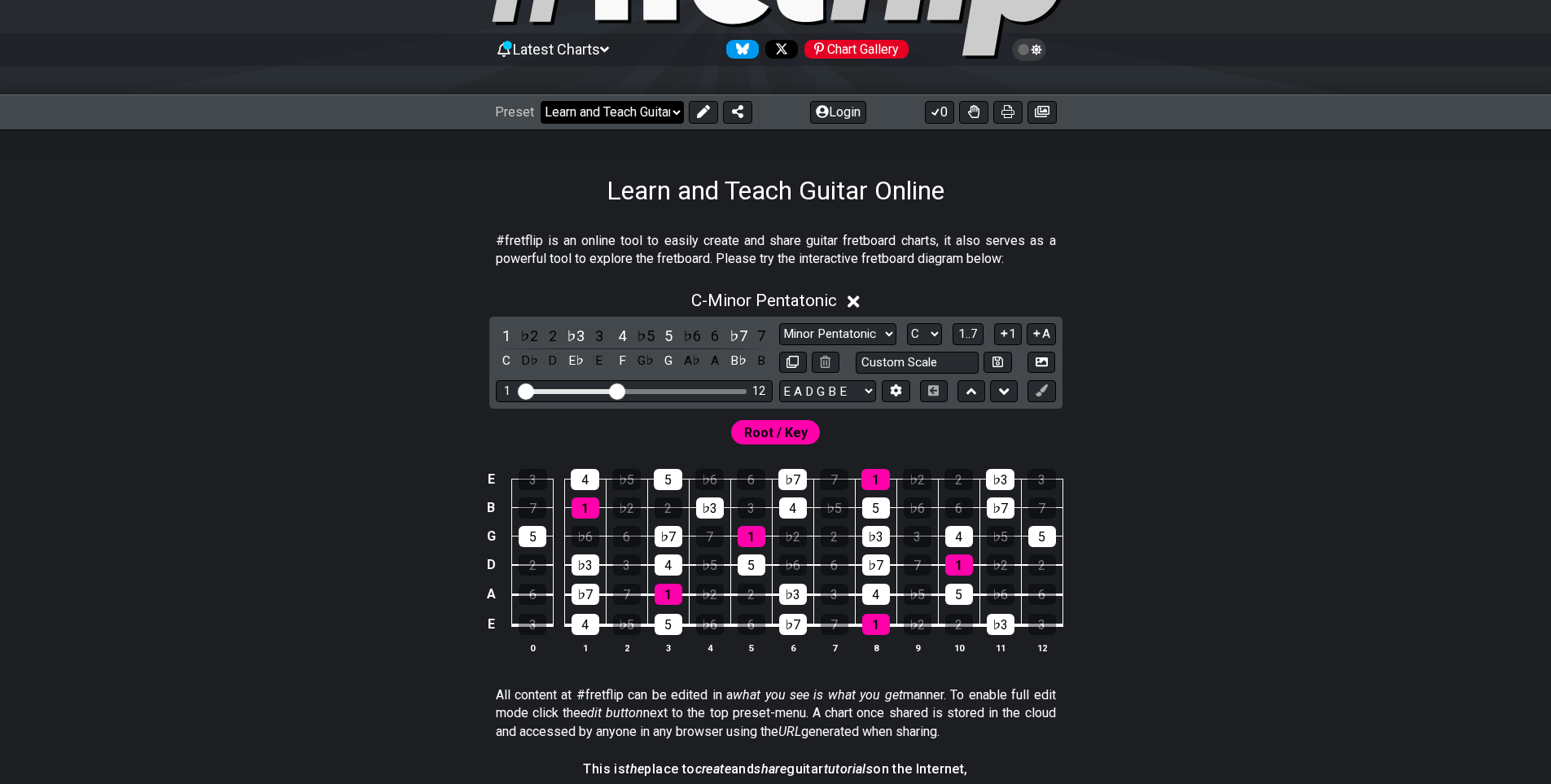
scroll to position [244, 0]
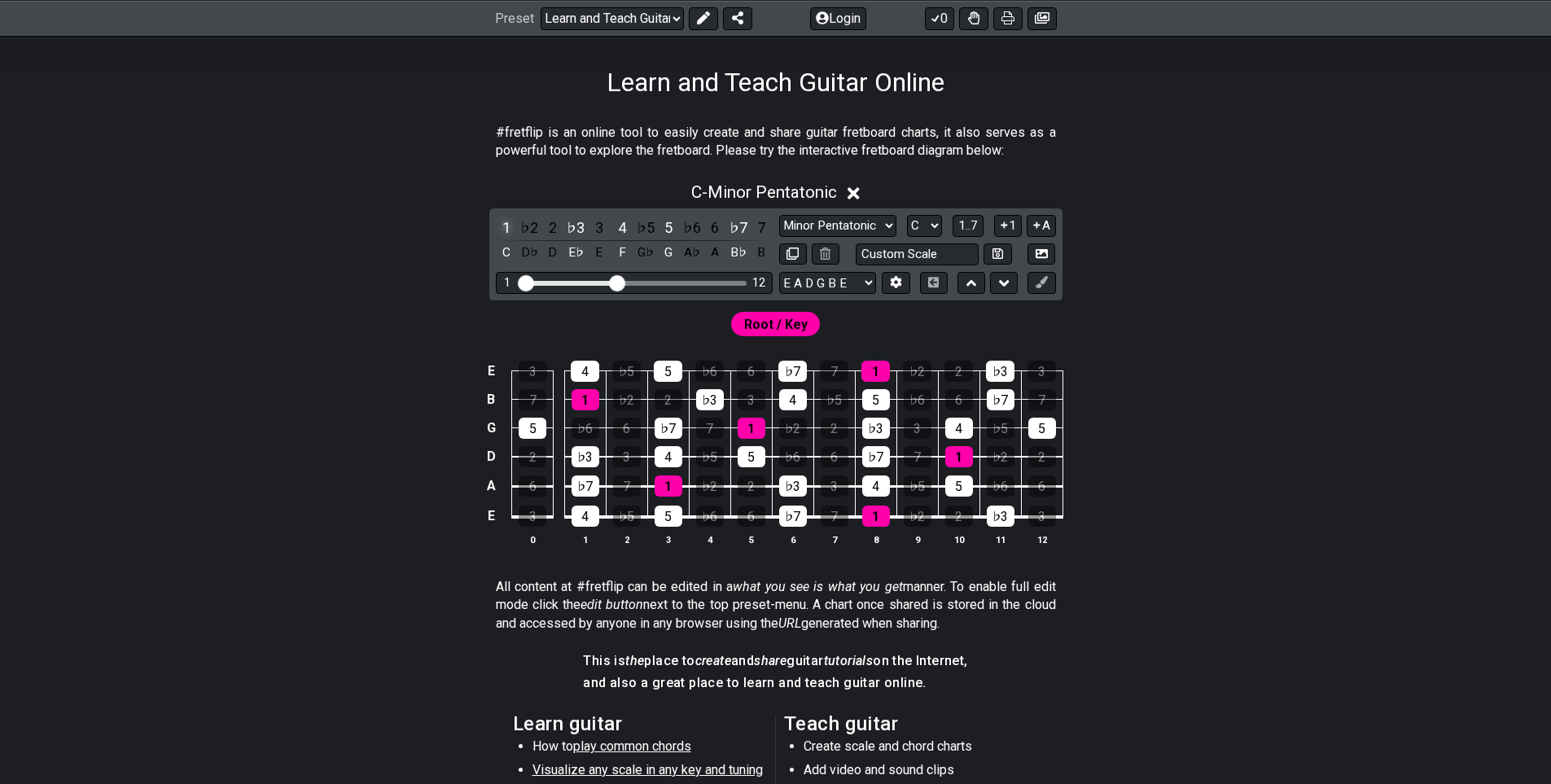
click at [496, 238] on div "1" at bounding box center [506, 227] width 21 height 22
click at [519, 238] on div "♭2" at bounding box center [529, 227] width 21 height 22
click at [544, 238] on div "2" at bounding box center [553, 227] width 21 height 22
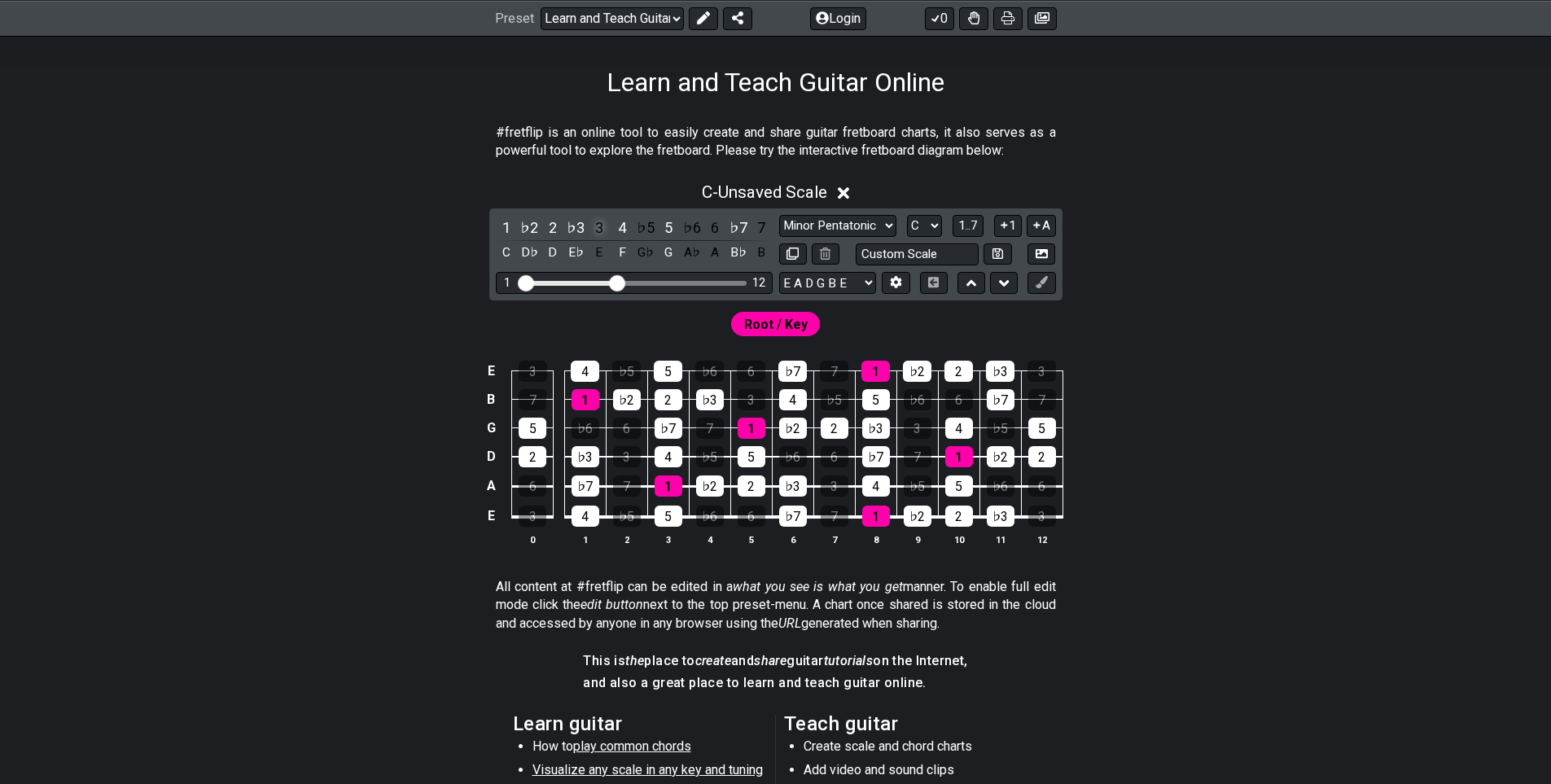
click at [589, 238] on div "3" at bounding box center [599, 227] width 21 height 22
click at [644, 238] on div "♭5" at bounding box center [645, 227] width 21 height 22
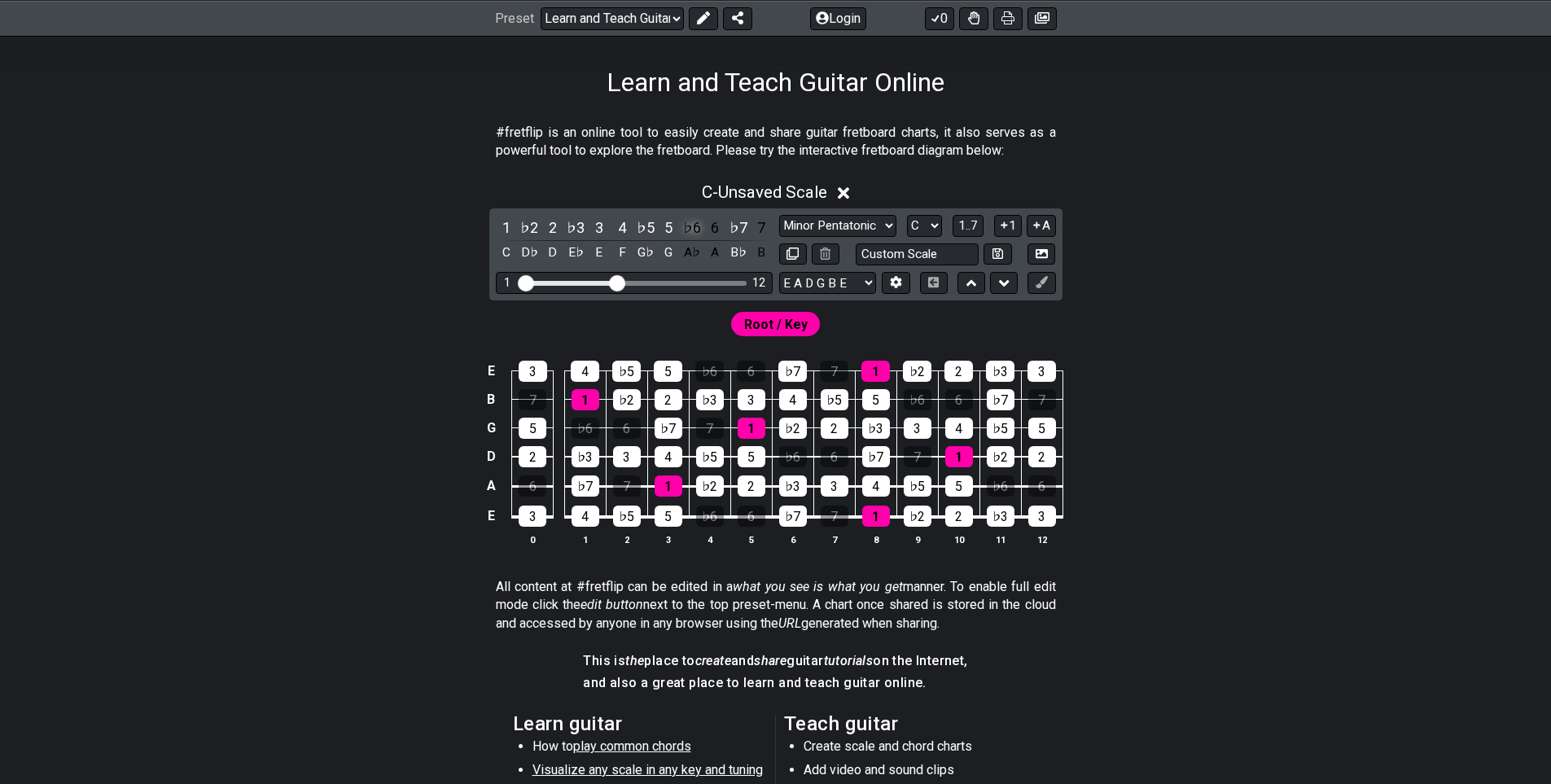
click at [681, 238] on div "♭6" at bounding box center [692, 227] width 21 height 22
click at [710, 238] on div "6" at bounding box center [714, 227] width 21 height 22
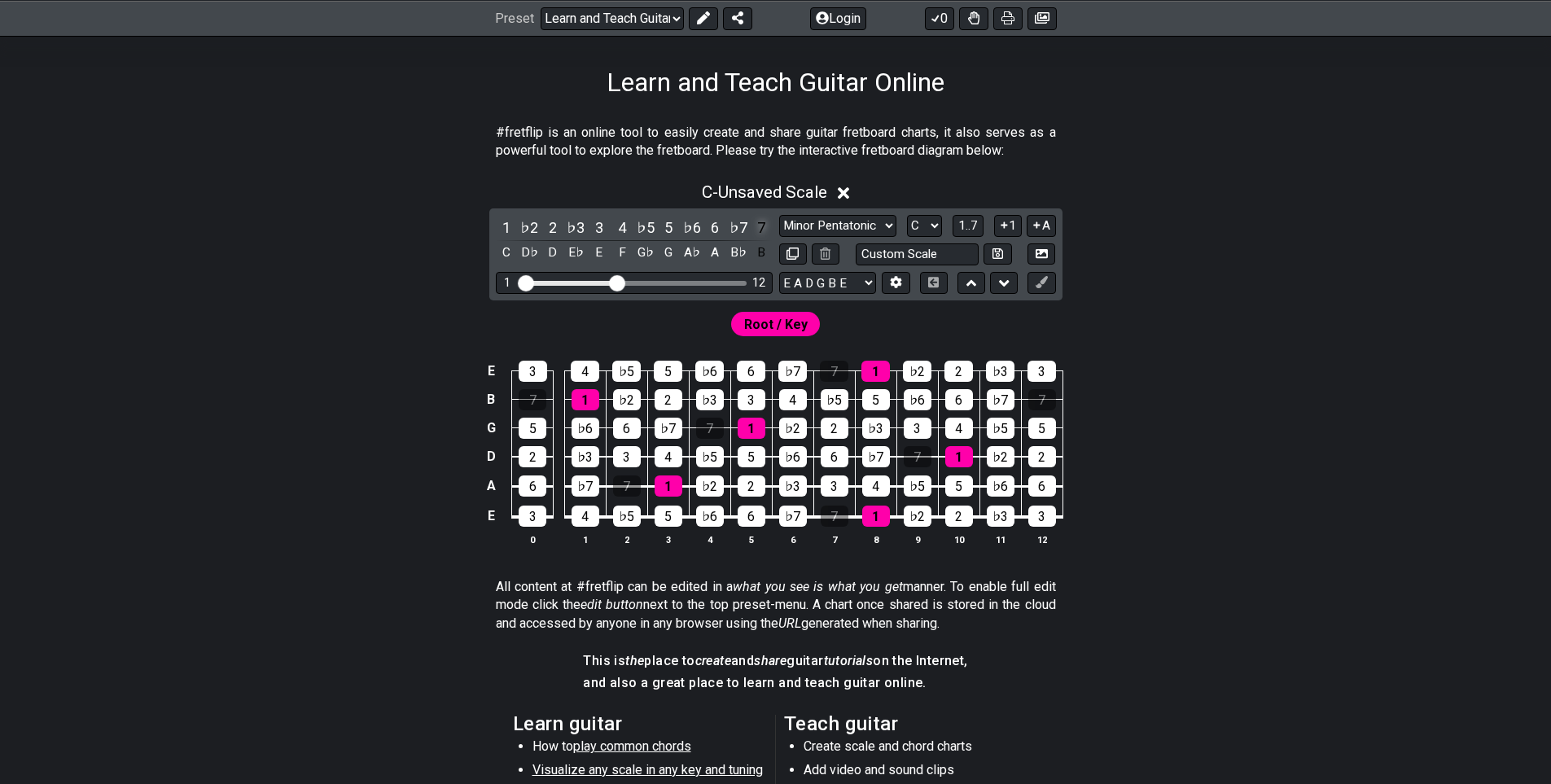
click at [761, 238] on div "7" at bounding box center [761, 227] width 21 height 22
click at [777, 336] on span "Root / Key" at bounding box center [775, 323] width 63 height 24
click at [787, 340] on div "Root / Key" at bounding box center [776, 323] width 97 height 31
drag, startPoint x: 609, startPoint y: 308, endPoint x: 756, endPoint y: 312, distance: 147.1
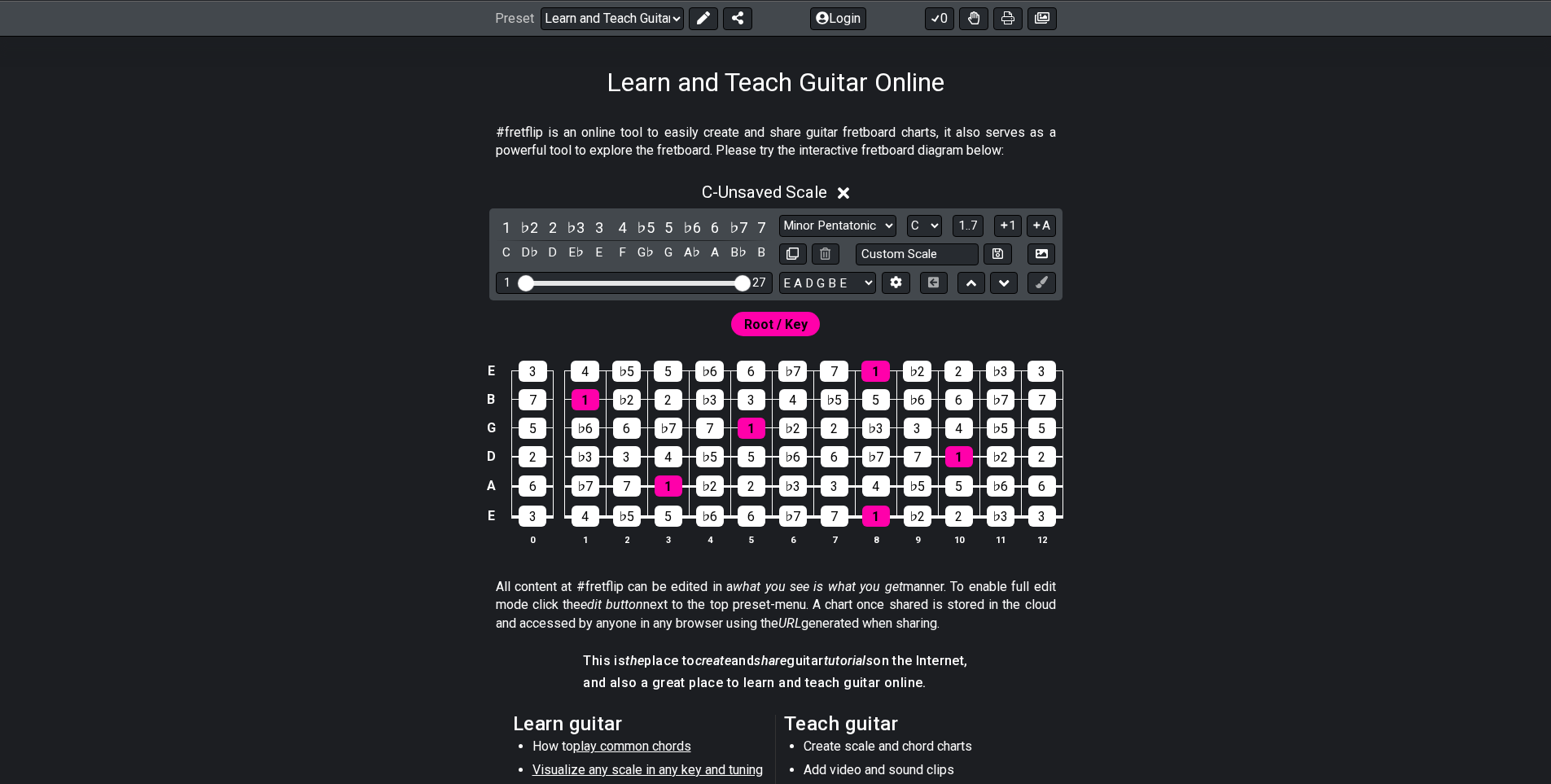
click at [749, 282] on input "Visible fret range" at bounding box center [634, 282] width 231 height 0
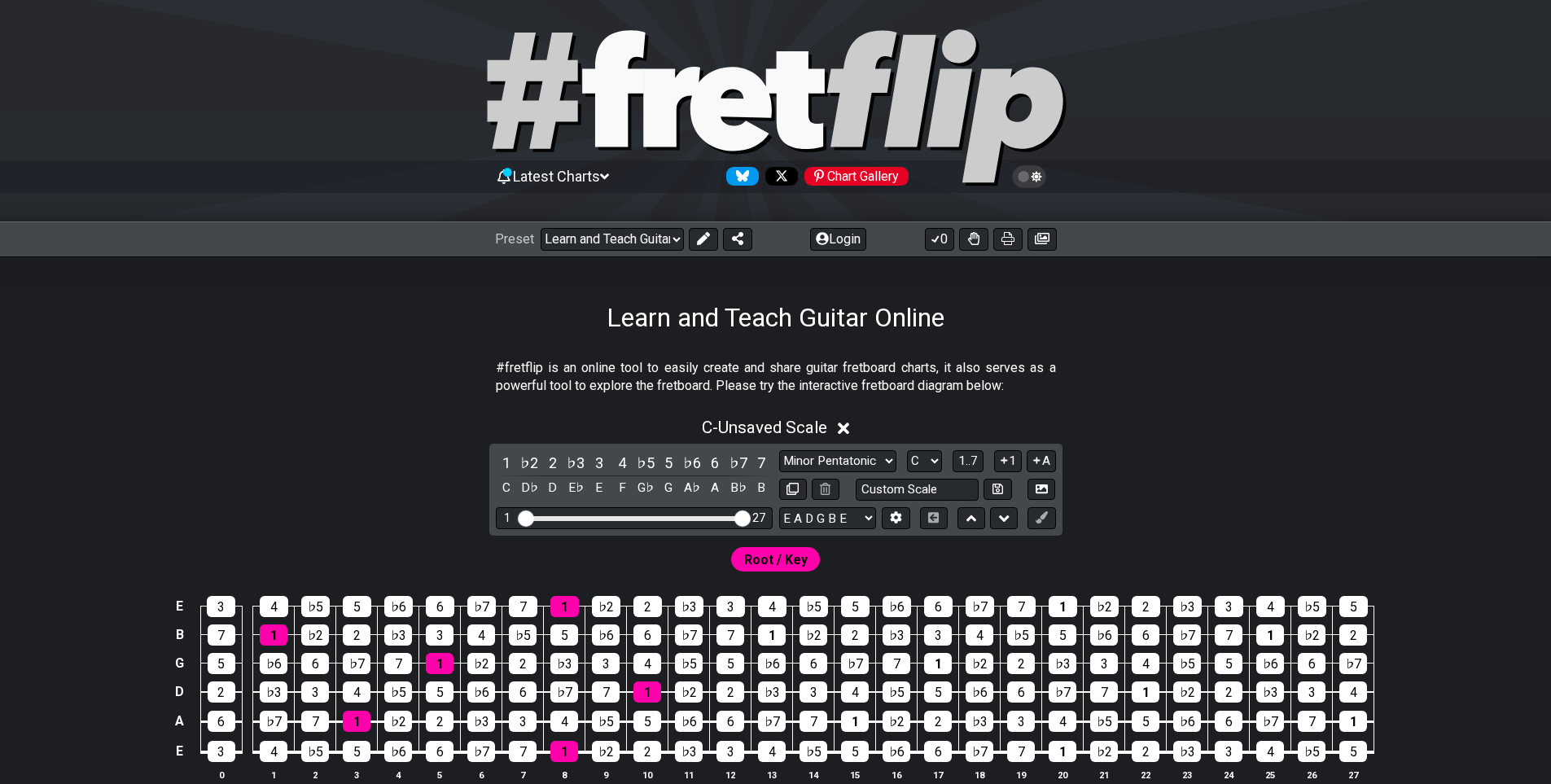
scroll to position [0, 0]
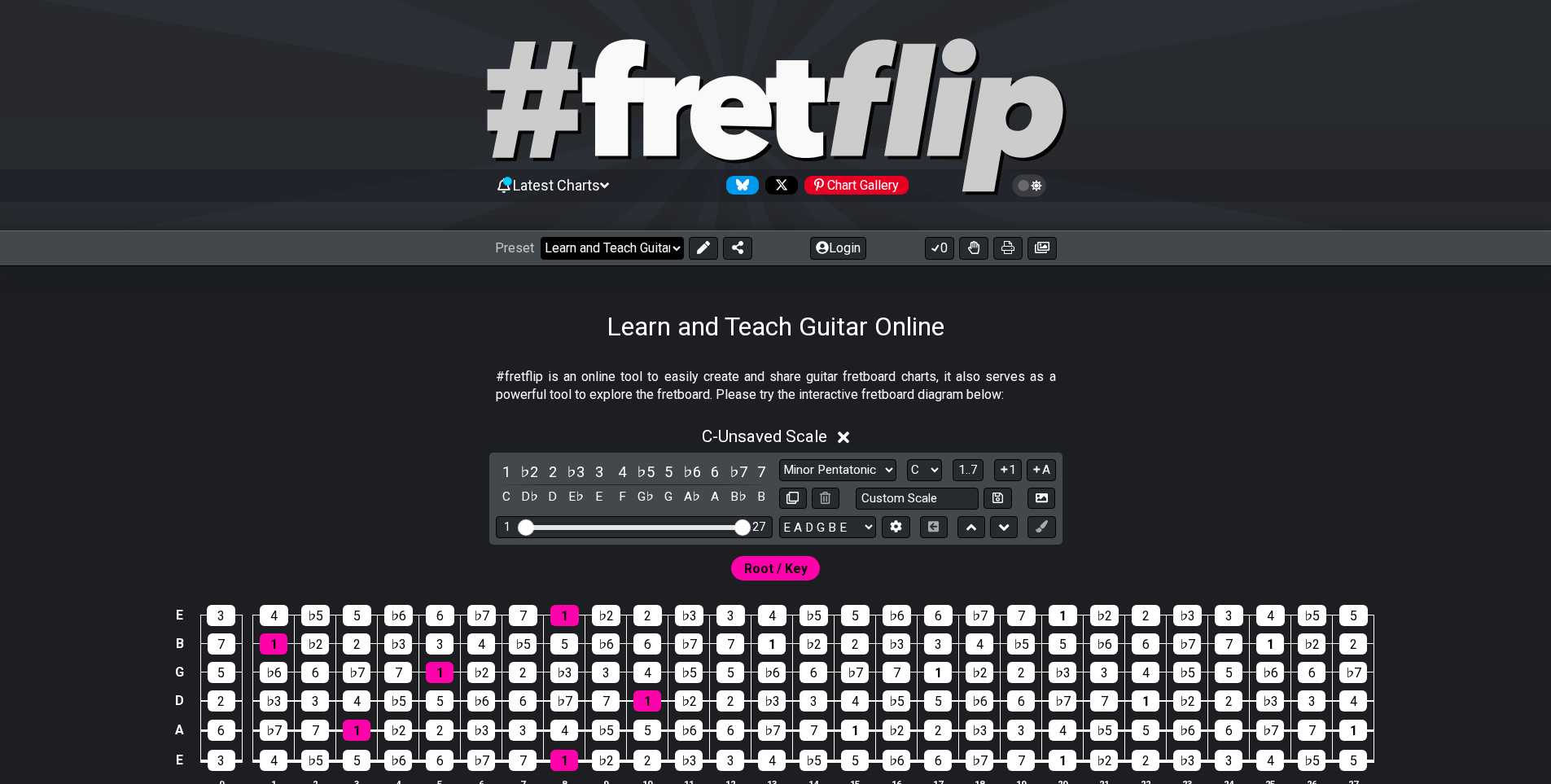
click at [614, 253] on select "Welcome to #fretflip! Initial Preset Learn and Teach Guitar Online Minor Pentat…" at bounding box center [611, 248] width 143 height 23
click at [540, 240] on select "Welcome to #fretflip! Initial Preset Learn and Teach Guitar Online Minor Pentat…" at bounding box center [611, 248] width 143 height 23
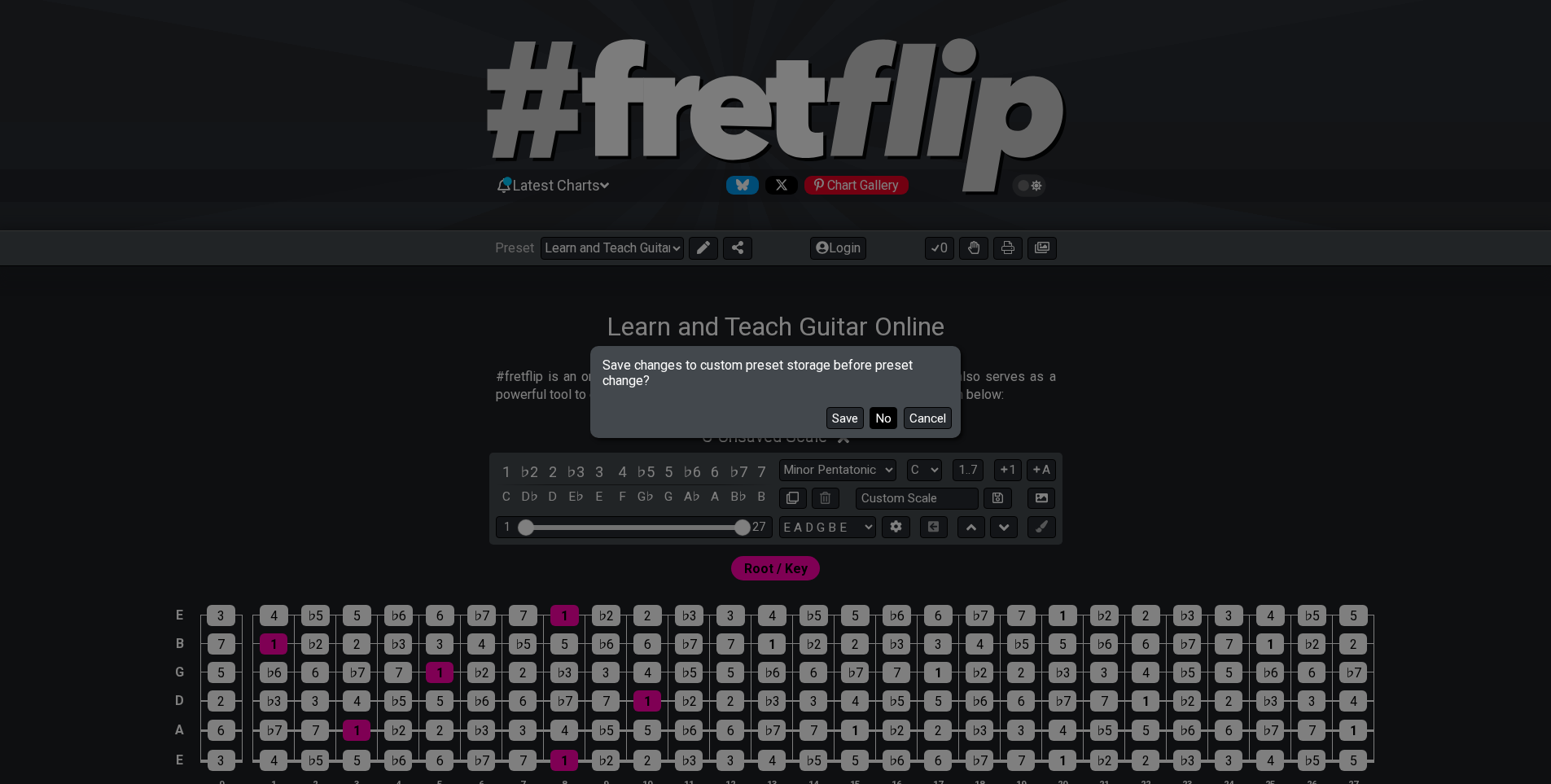
click at [890, 422] on button "No" at bounding box center [883, 417] width 27 height 22
select select "/welcome"
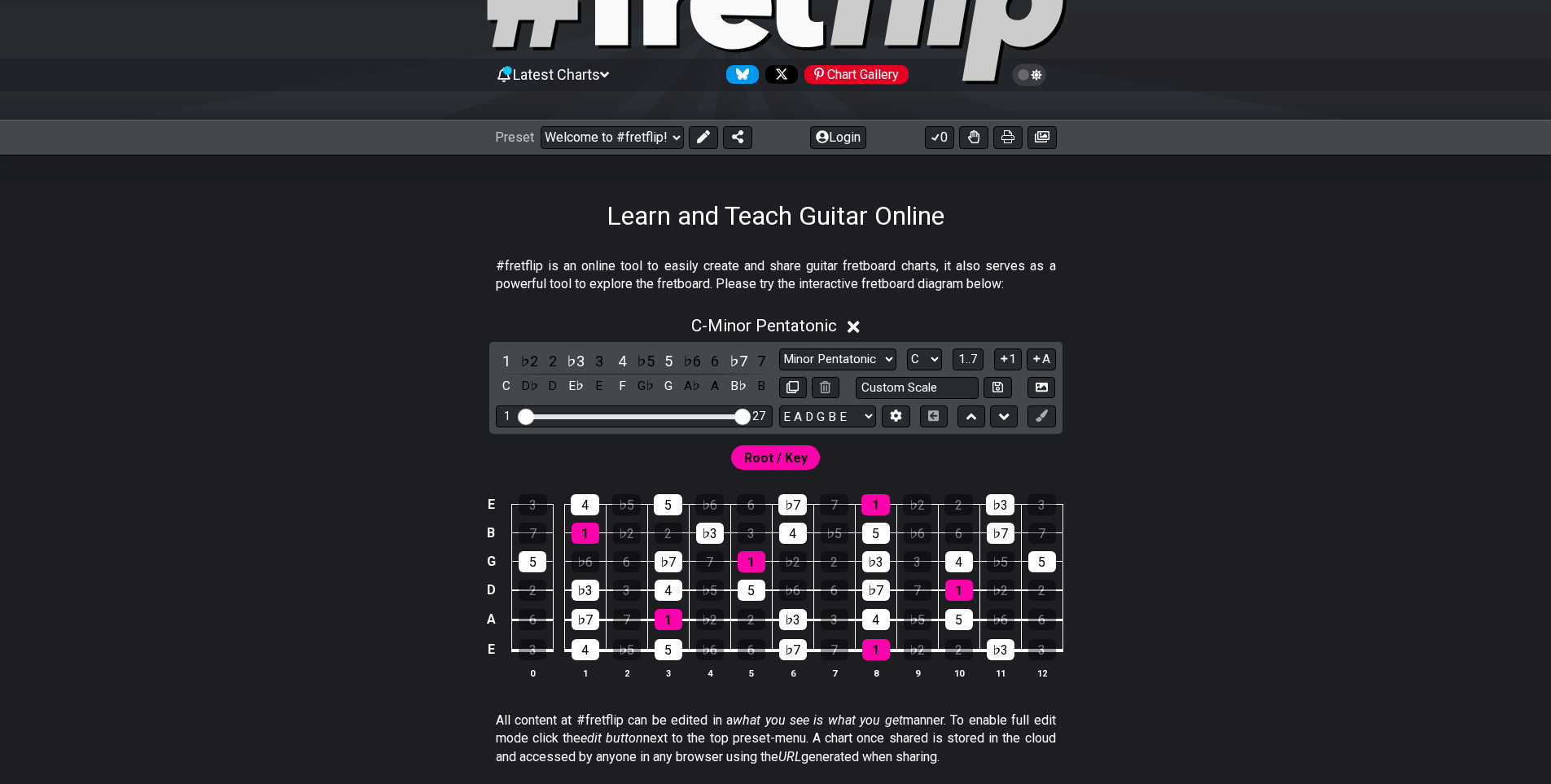
scroll to position [81, 0]
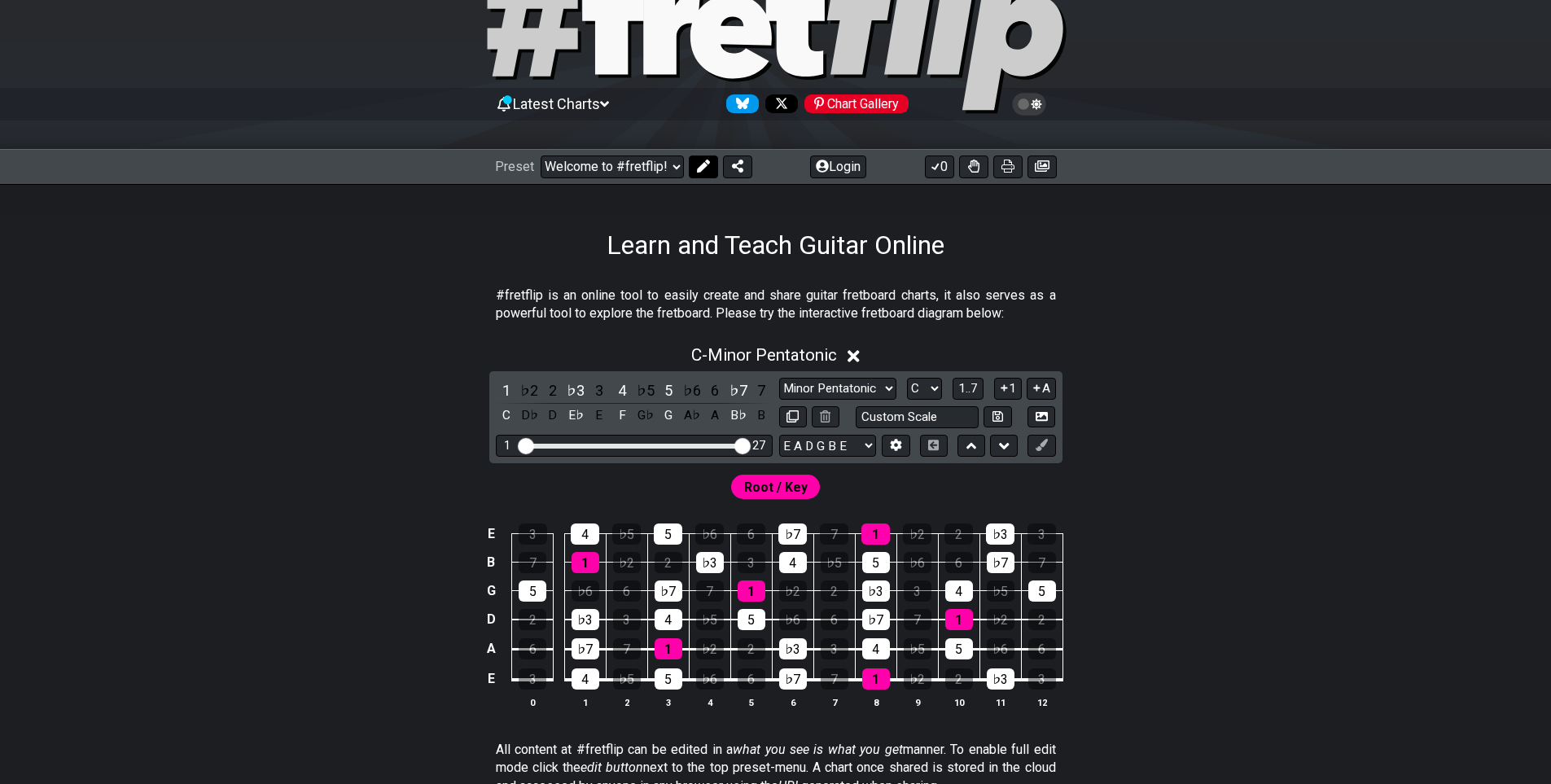
click at [710, 170] on icon at bounding box center [704, 166] width 13 height 13
click at [569, 168] on button at bounding box center [554, 166] width 29 height 23
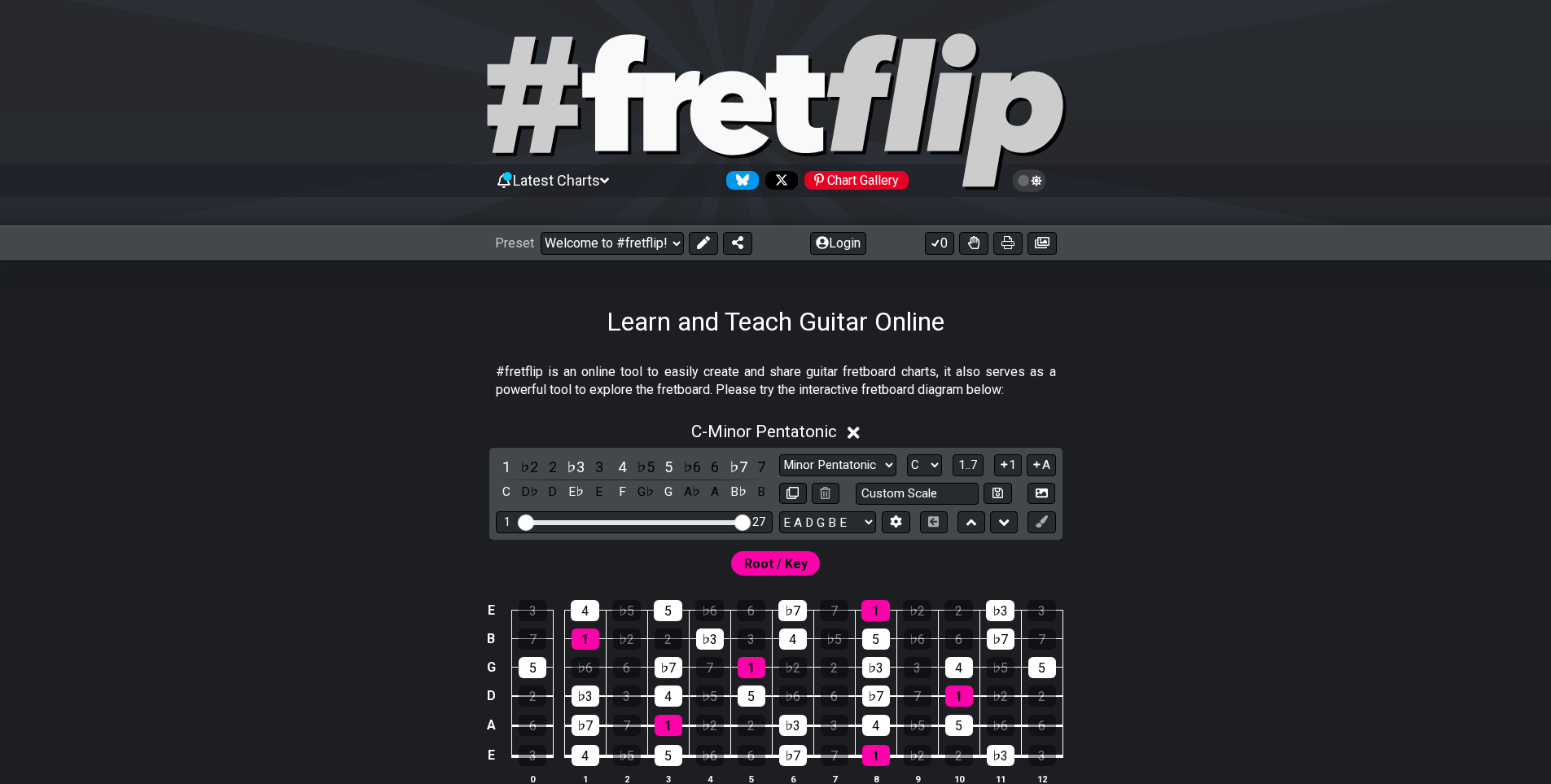
scroll to position [0, 0]
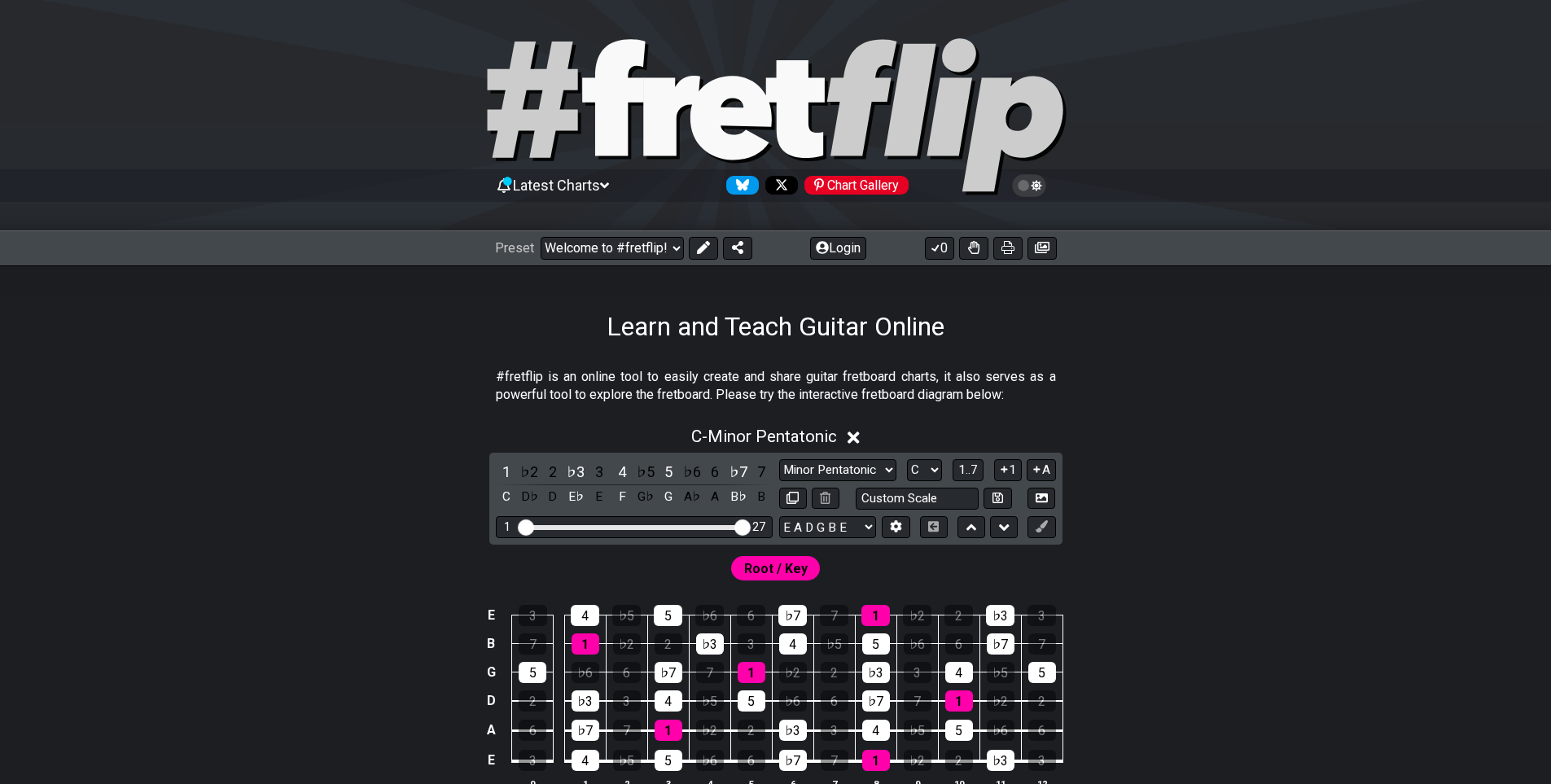
click at [1017, 193] on icon at bounding box center [1029, 185] width 34 height 23
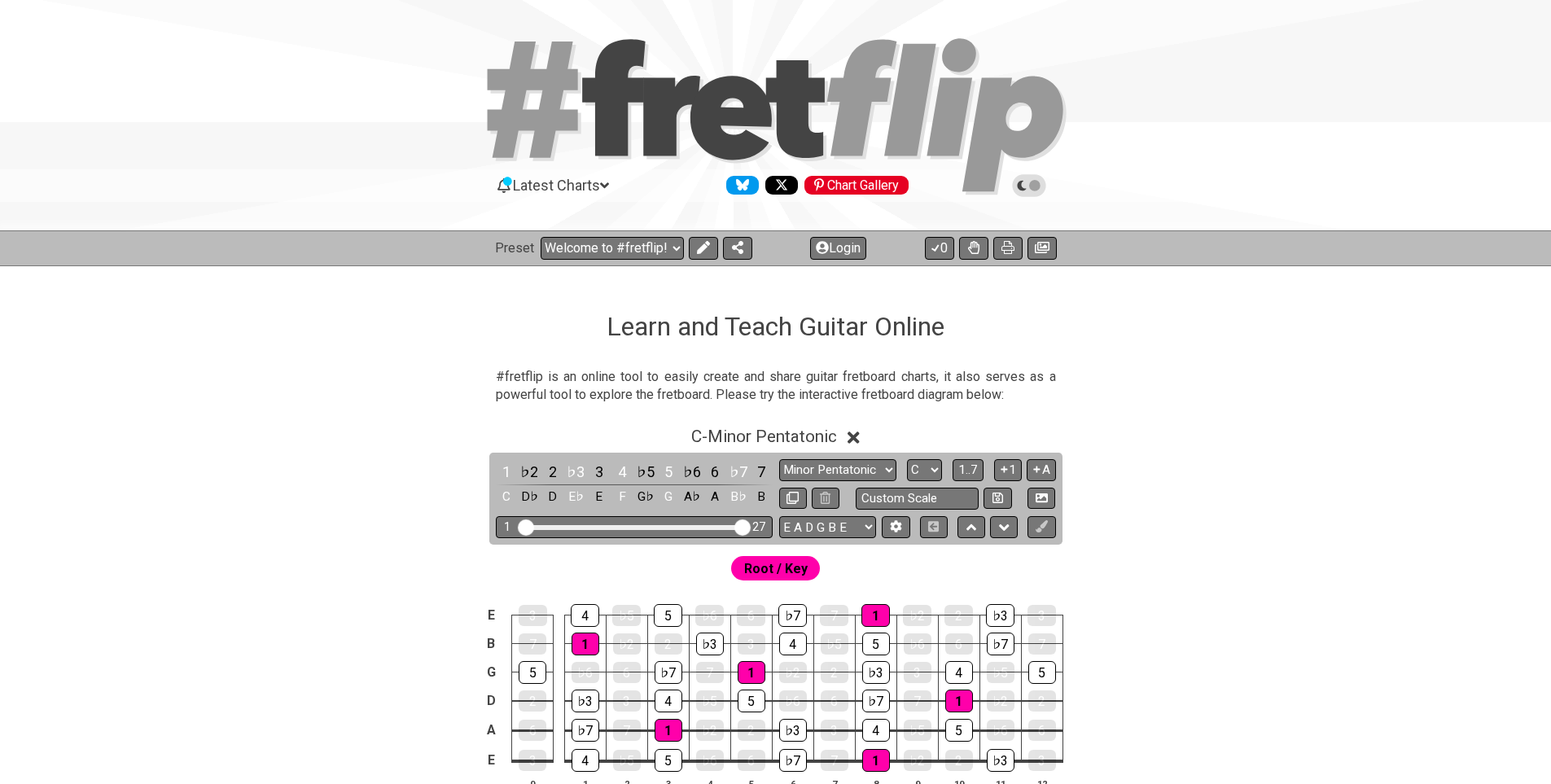
click at [1023, 191] on icon at bounding box center [1029, 184] width 14 height 14
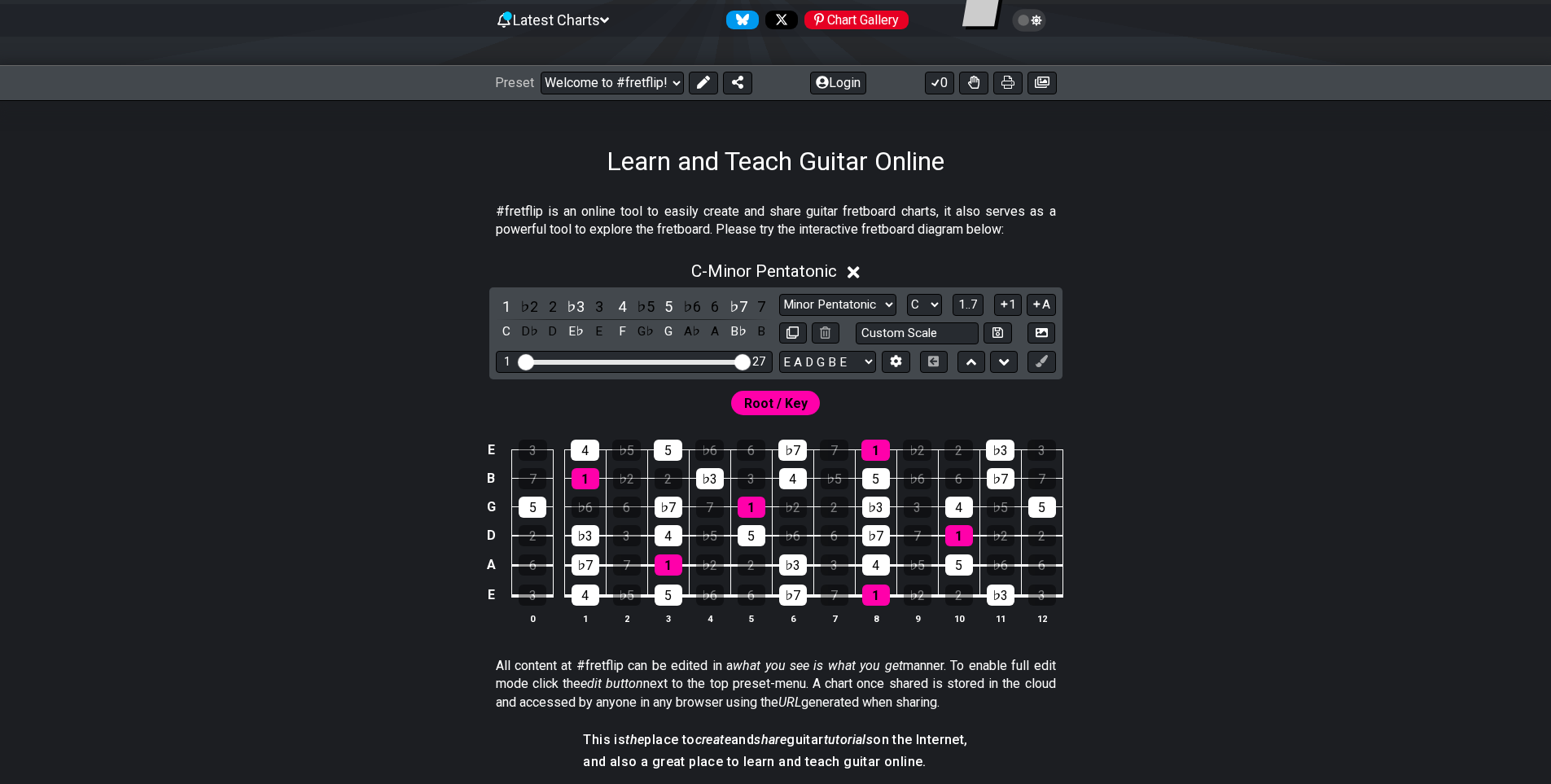
scroll to position [110, 0]
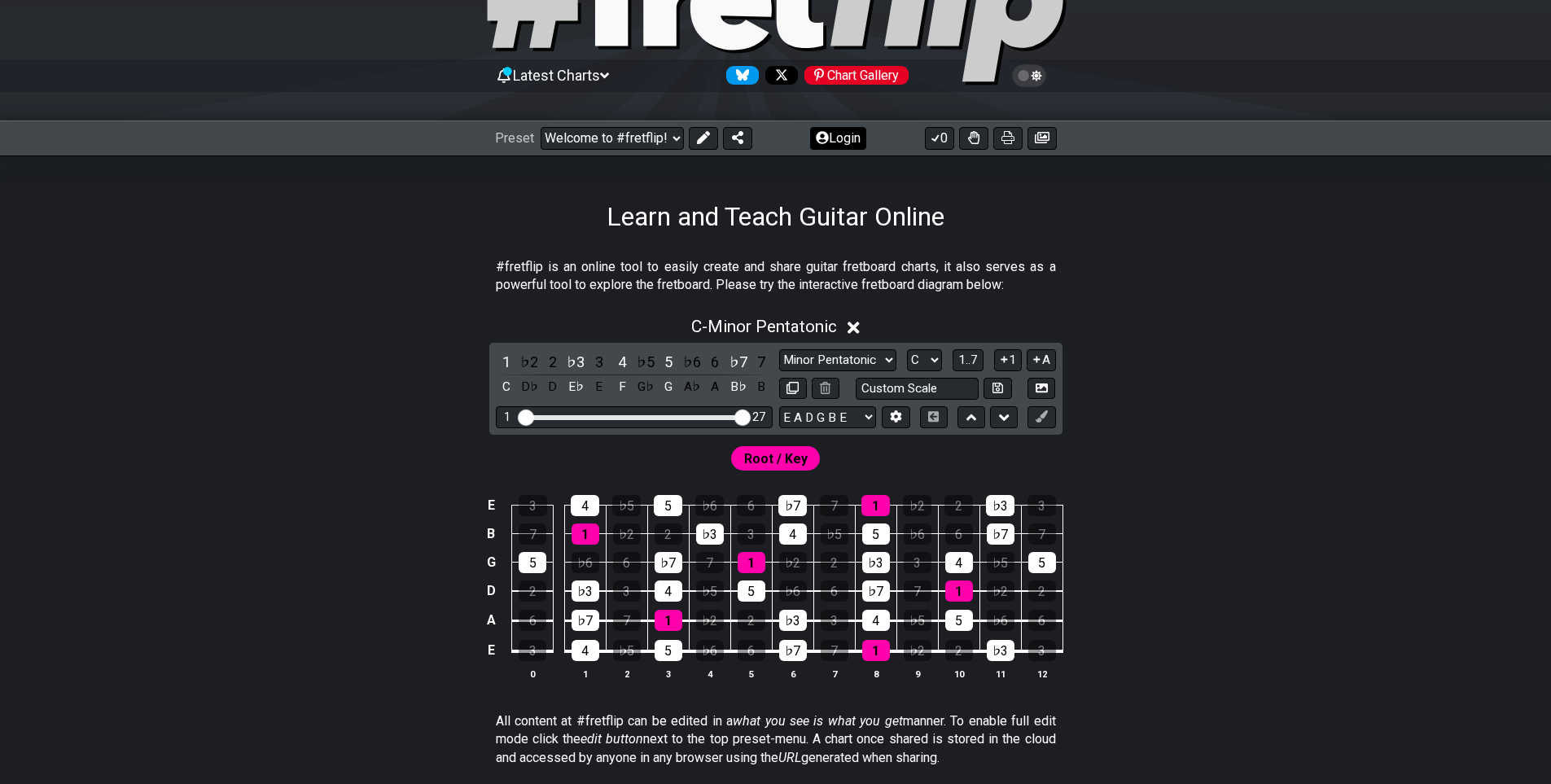
click at [824, 135] on icon at bounding box center [822, 138] width 13 height 13
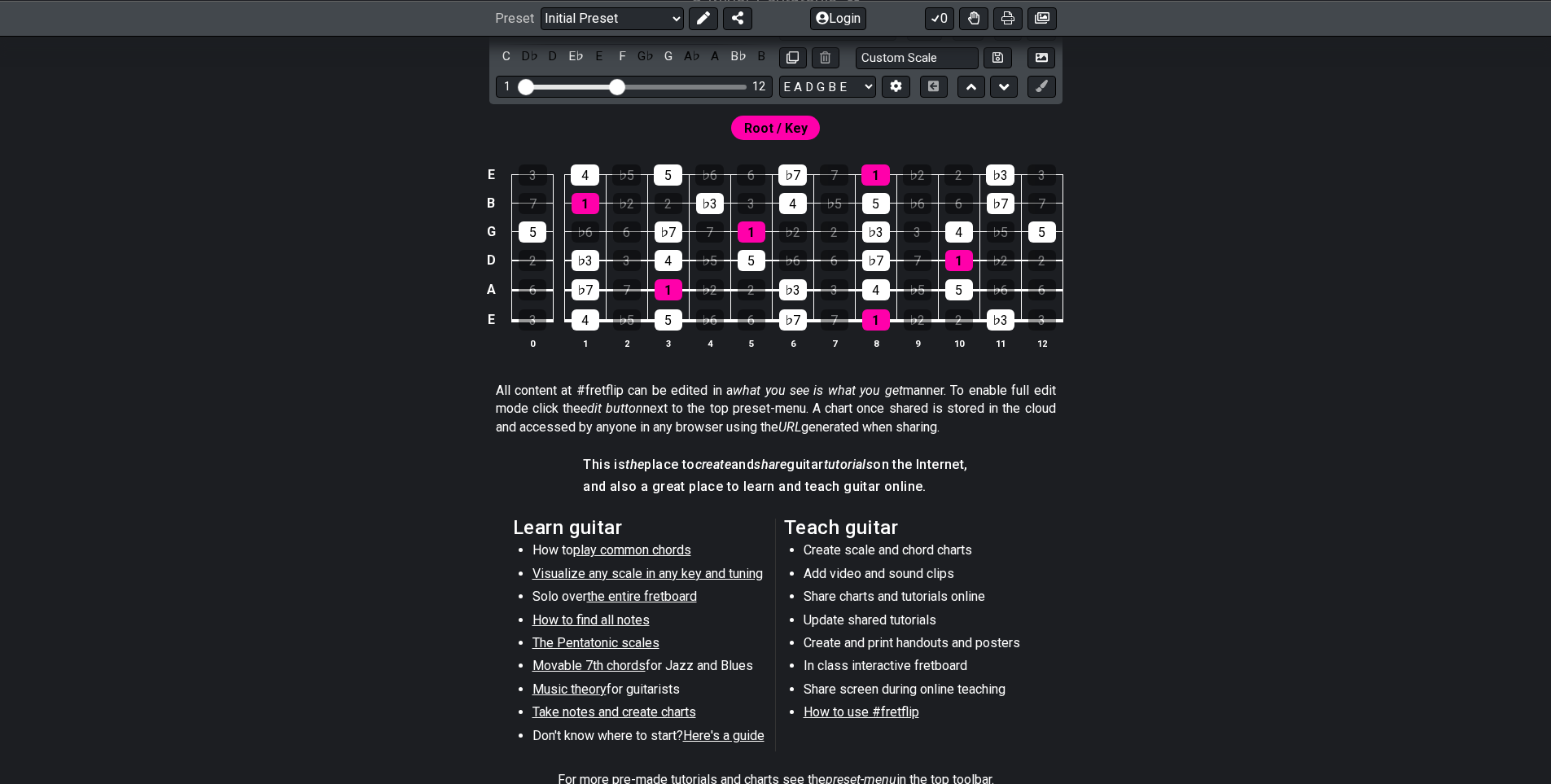
scroll to position [435, 0]
